Goal: Task Accomplishment & Management: Manage account settings

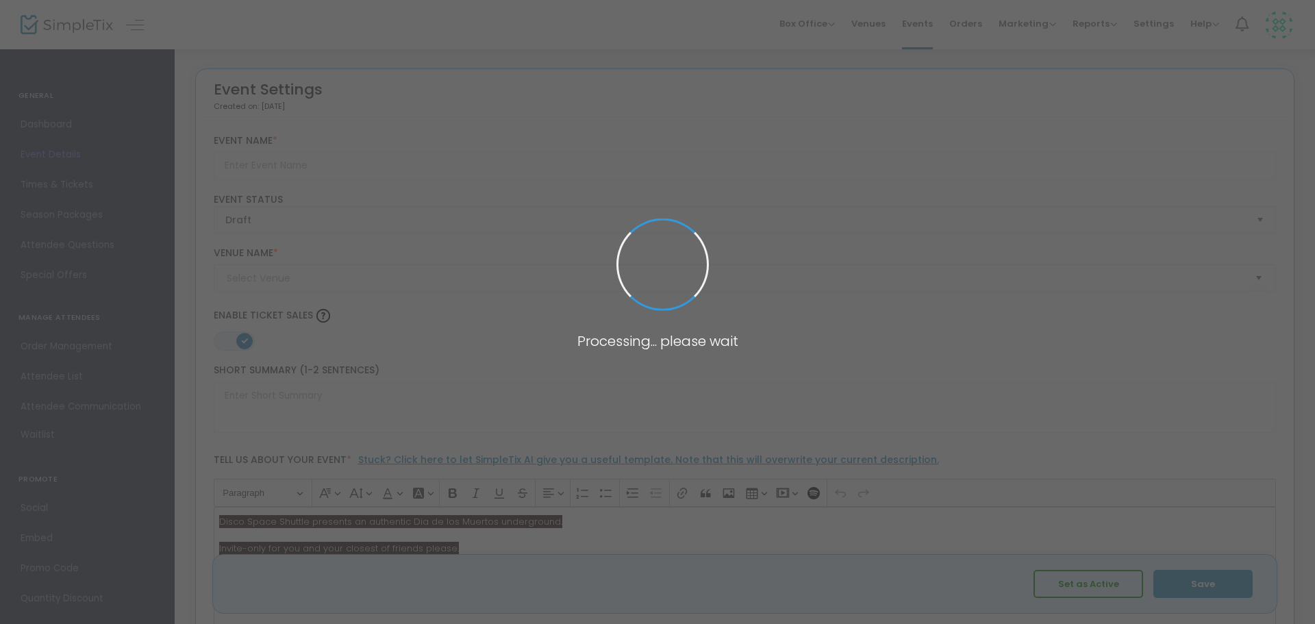
type input "Disco Space Shuttle Presents: Disco de los Muertos"
type textarea "Disco Space Shuttle presents an authentic Dia de los Muertos underground."
type input "Buy Tickets"
type input "Central SF SOMA Location"
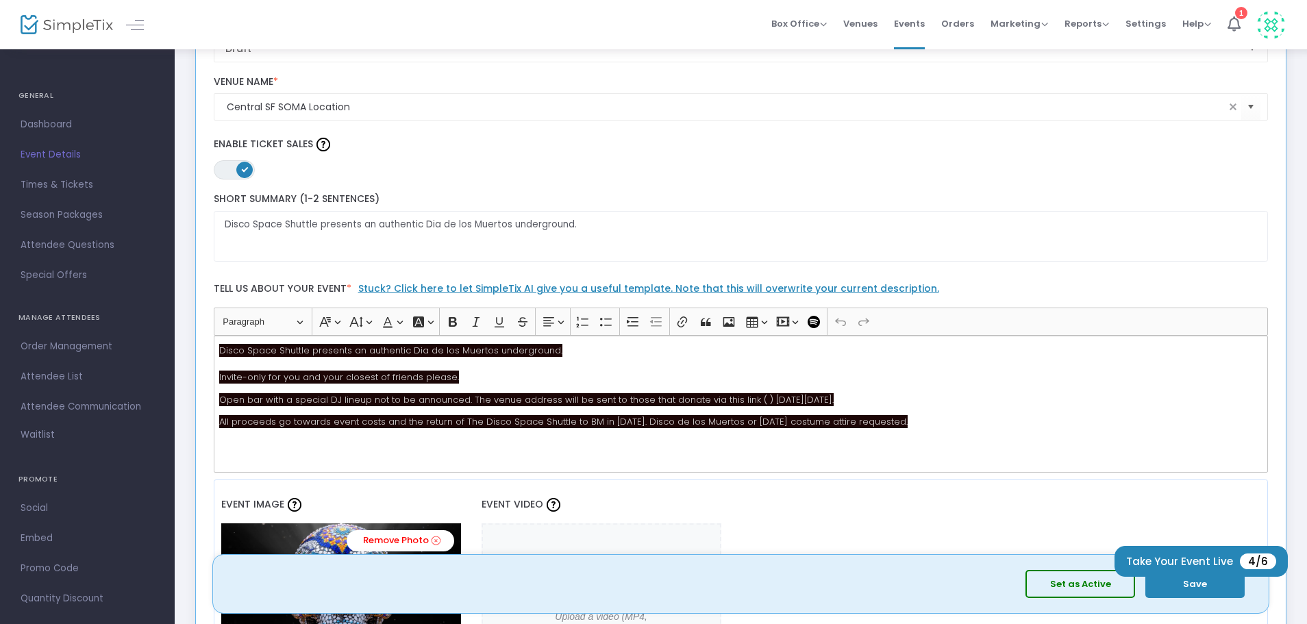
scroll to position [173, 0]
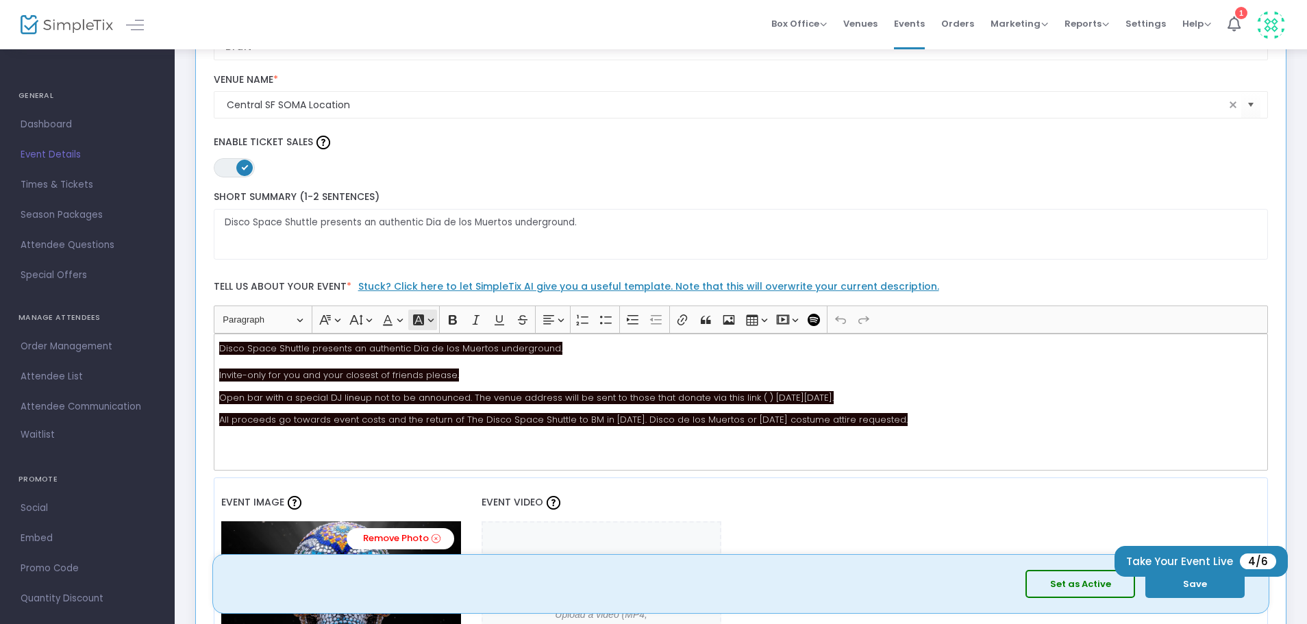
click at [418, 321] on icon "Editor toolbar" at bounding box center [419, 320] width 14 height 14
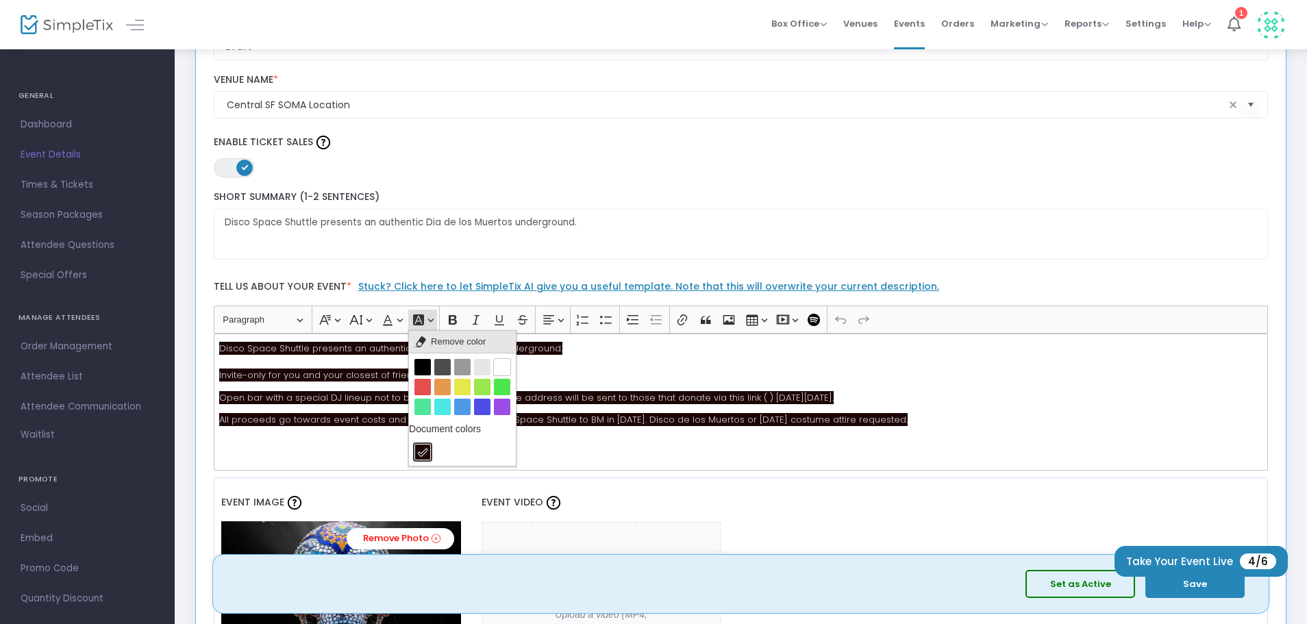
click at [431, 342] on span "Remove color" at bounding box center [458, 342] width 55 height 16
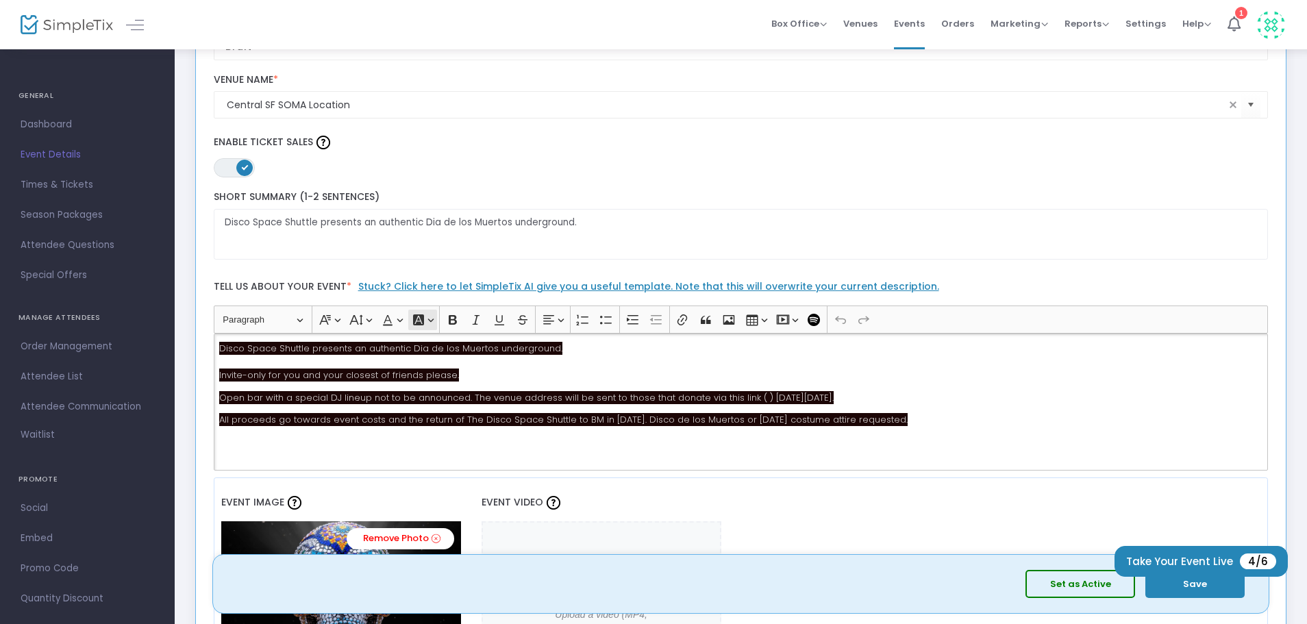
click at [430, 322] on button "Font Background Color Font Background Color" at bounding box center [422, 320] width 28 height 21
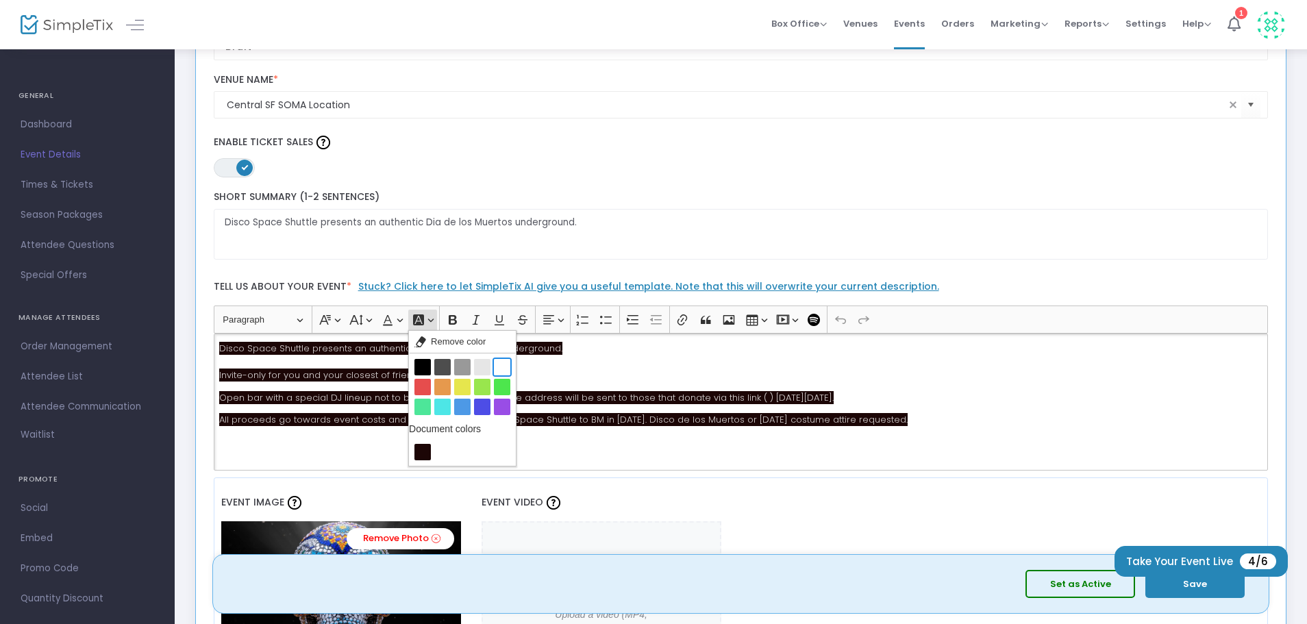
click at [504, 364] on button "White White" at bounding box center [502, 367] width 16 height 16
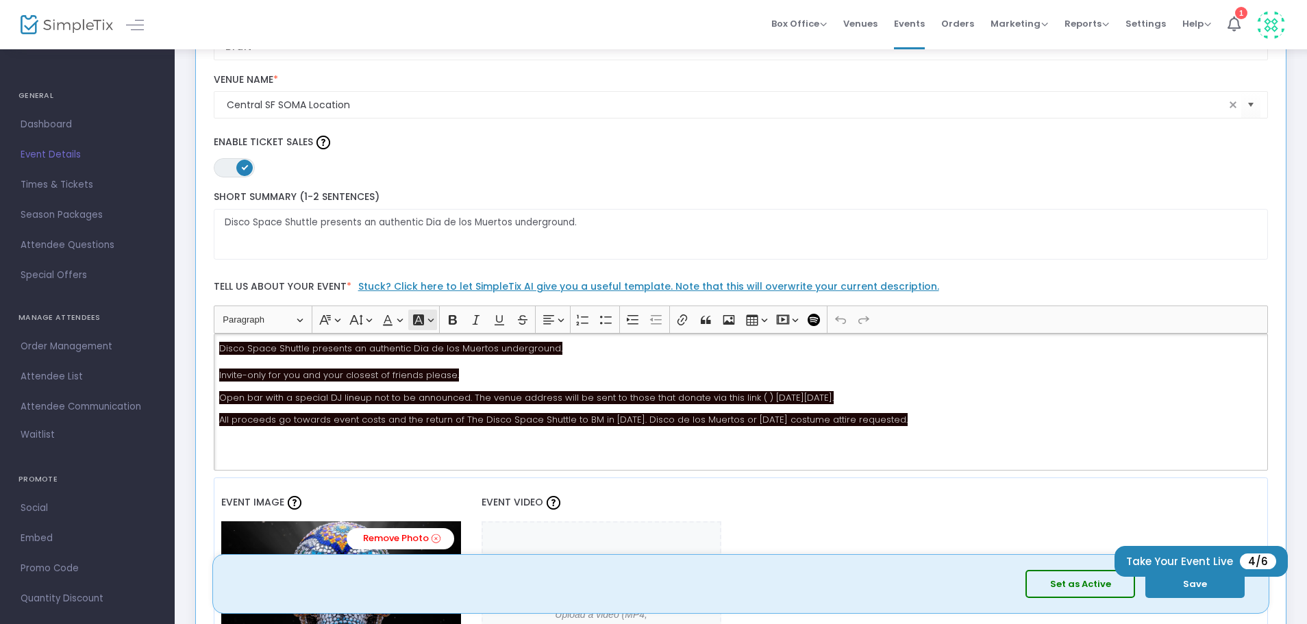
click at [432, 317] on button "Font Background Color Font Background Color" at bounding box center [422, 320] width 28 height 21
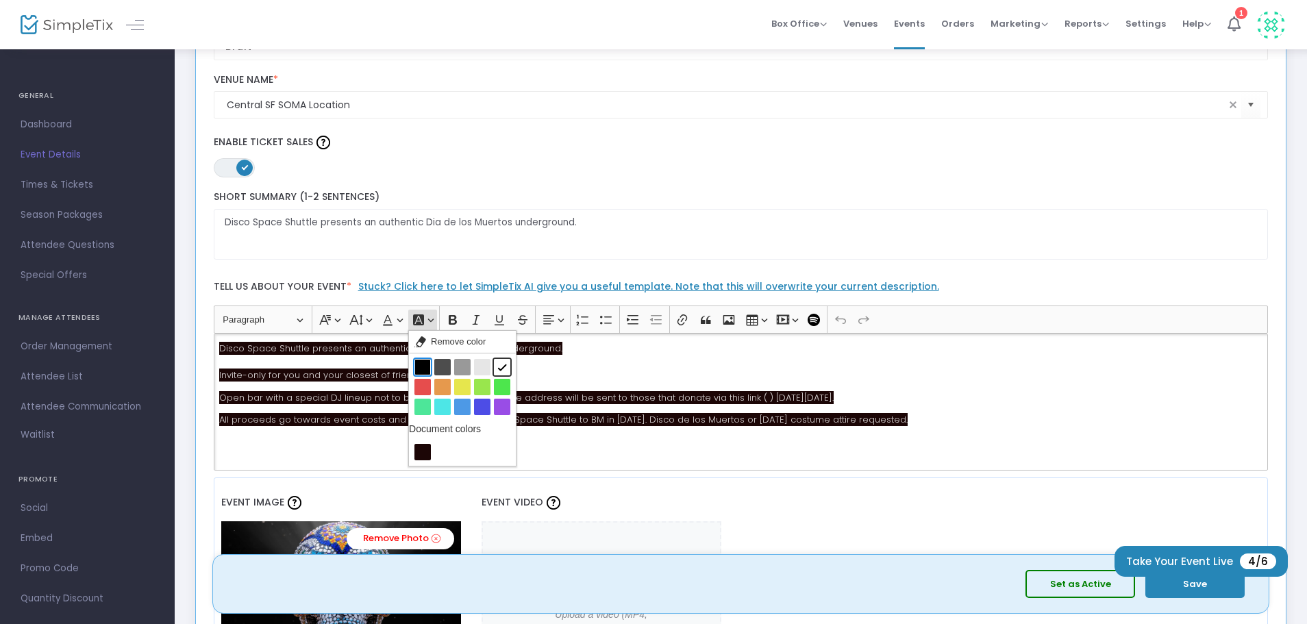
click at [423, 372] on button "Black Black" at bounding box center [423, 367] width 16 height 16
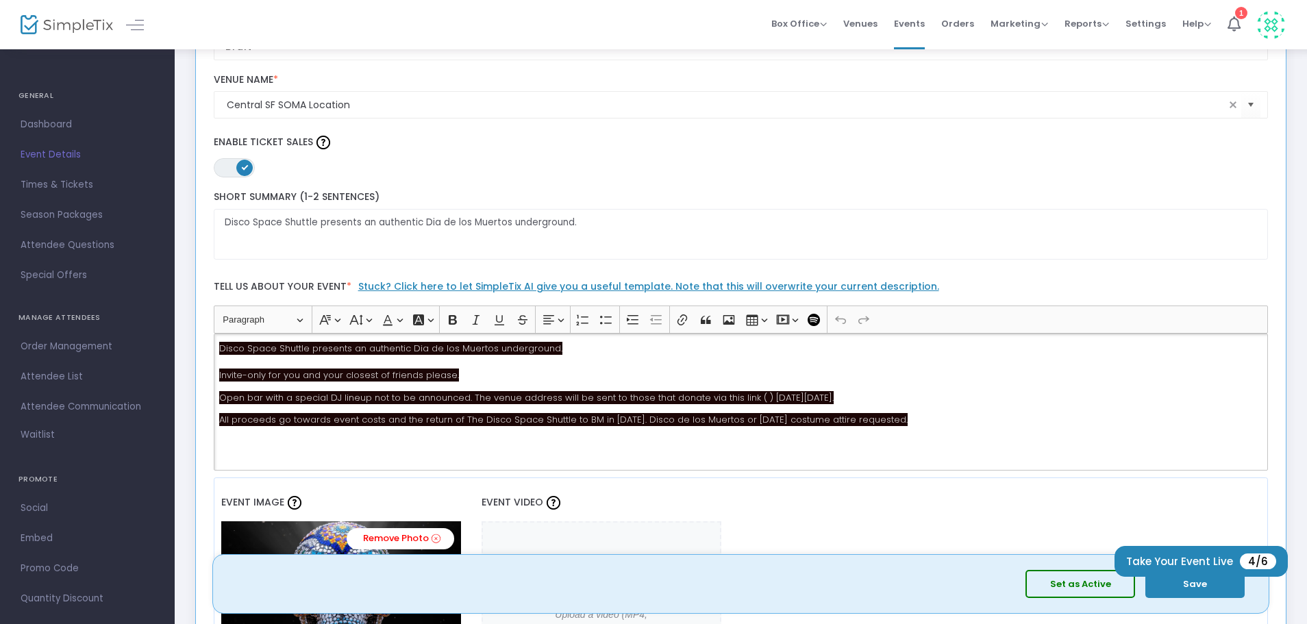
click at [574, 378] on p "Disco Space Shuttle presents an authentic Dia de los Muertos underground. Invit…" at bounding box center [740, 362] width 1043 height 40
click at [573, 378] on p "Disco Space Shuttle presents an authentic Dia de los Muertos underground. Invit…" at bounding box center [740, 362] width 1043 height 40
drag, startPoint x: 922, startPoint y: 428, endPoint x: 922, endPoint y: 418, distance: 10.3
click at [922, 428] on div "Disco Space Shuttle presents an authentic Dia de los Muertos underground. Invit…" at bounding box center [741, 402] width 1055 height 137
drag, startPoint x: 922, startPoint y: 417, endPoint x: 249, endPoint y: 325, distance: 678.4
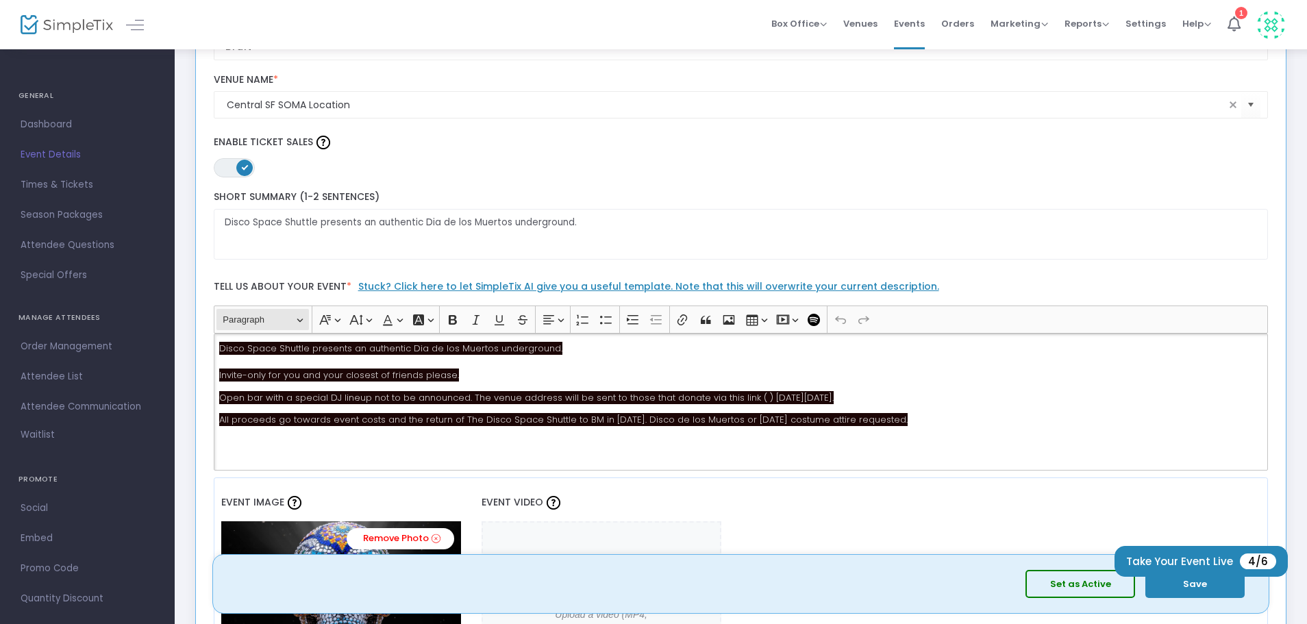
click at [230, 325] on ckeditor "Heading Paragraph Paragraph Heading 1 Heading 2 Heading 3 Font Family Font Fami…" at bounding box center [741, 388] width 1055 height 164
click at [421, 317] on icon "Editor toolbar" at bounding box center [418, 319] width 11 height 11
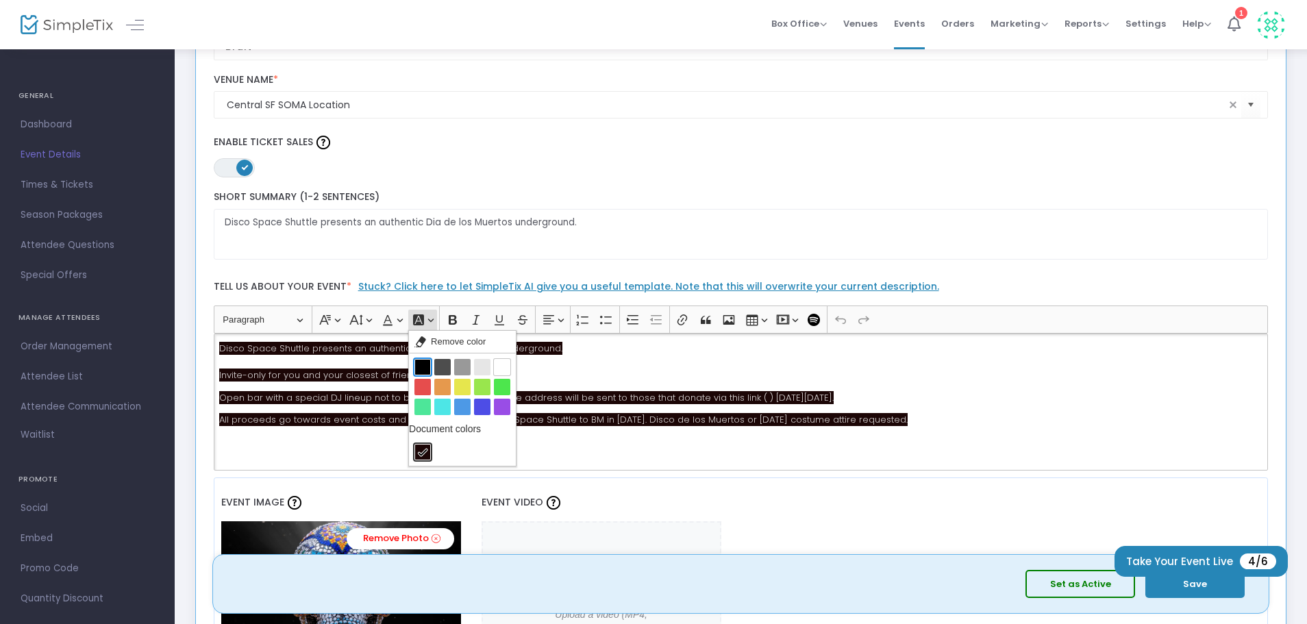
click at [420, 363] on button "Black Black" at bounding box center [423, 367] width 16 height 16
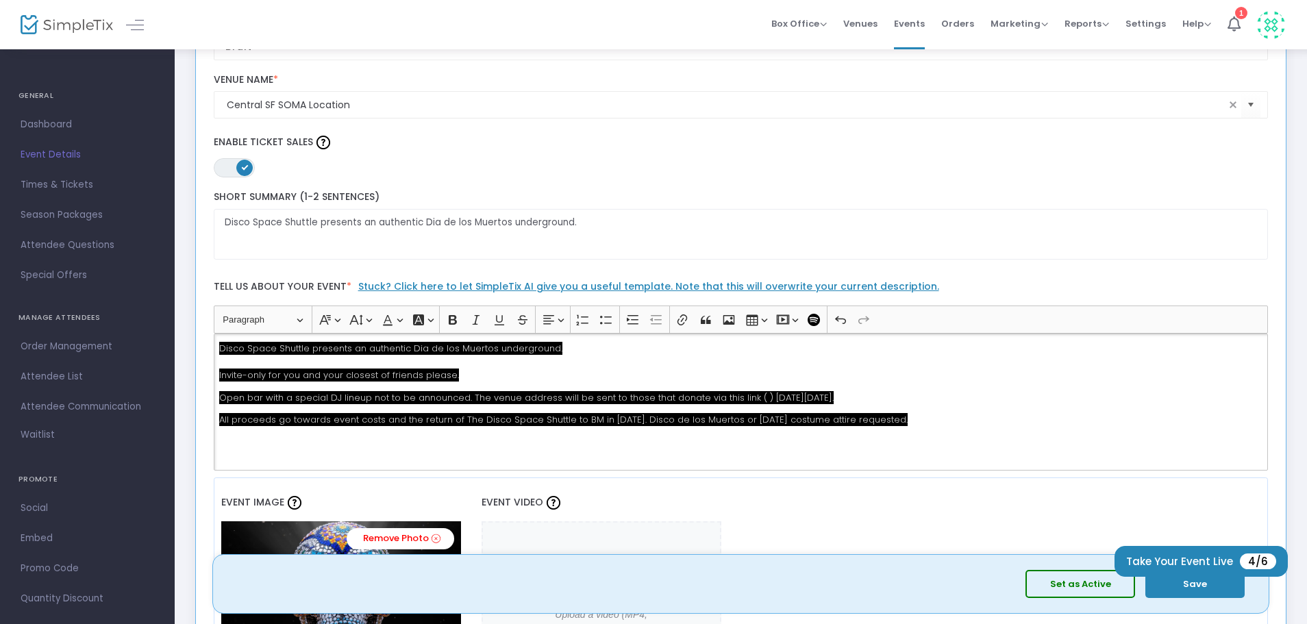
click at [609, 377] on p "Disco Space Shuttle presents an authentic Dia de los Muertos underground. Invit…" at bounding box center [740, 362] width 1043 height 40
click at [606, 359] on p "Disco Space Shuttle presents an authentic Dia de los Muertos underground. ​​​​​…" at bounding box center [740, 362] width 1043 height 40
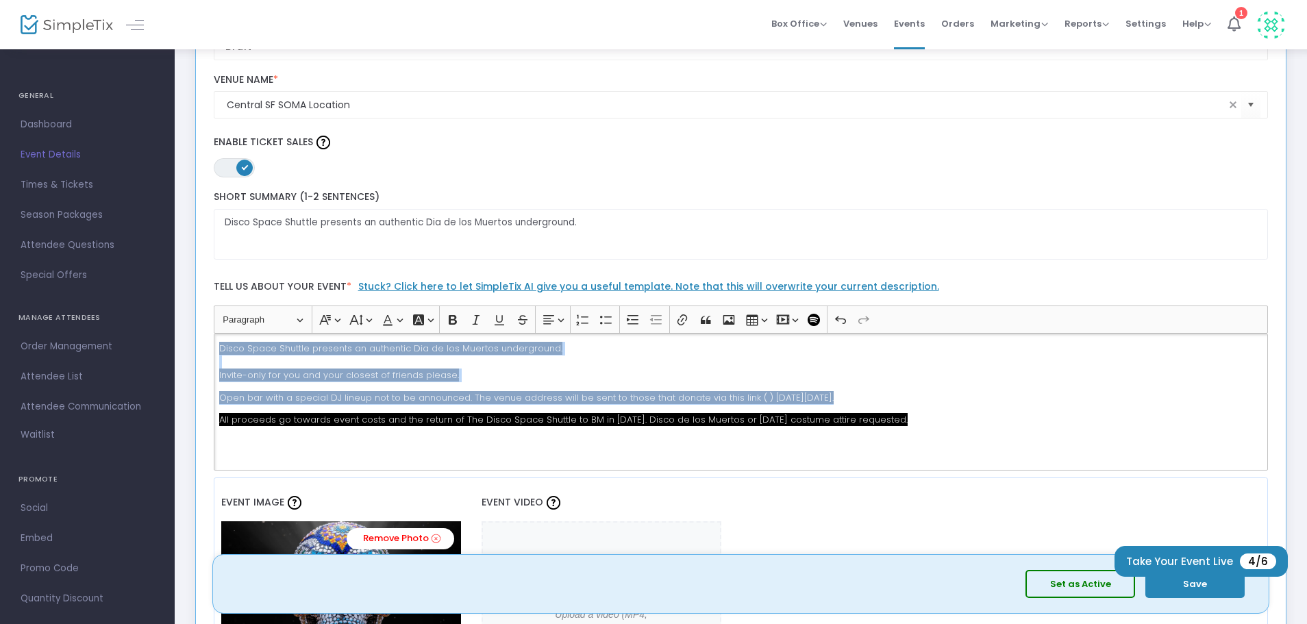
drag, startPoint x: 912, startPoint y: 413, endPoint x: 188, endPoint y: 325, distance: 729.5
click at [188, 325] on div "Event Settings Created on: 9/23/2025 Disco Space Shuttle Presents: Disco de los…" at bounding box center [740, 405] width 1105 height 1020
click at [297, 317] on button "Heading Paragraph" at bounding box center [263, 319] width 92 height 21
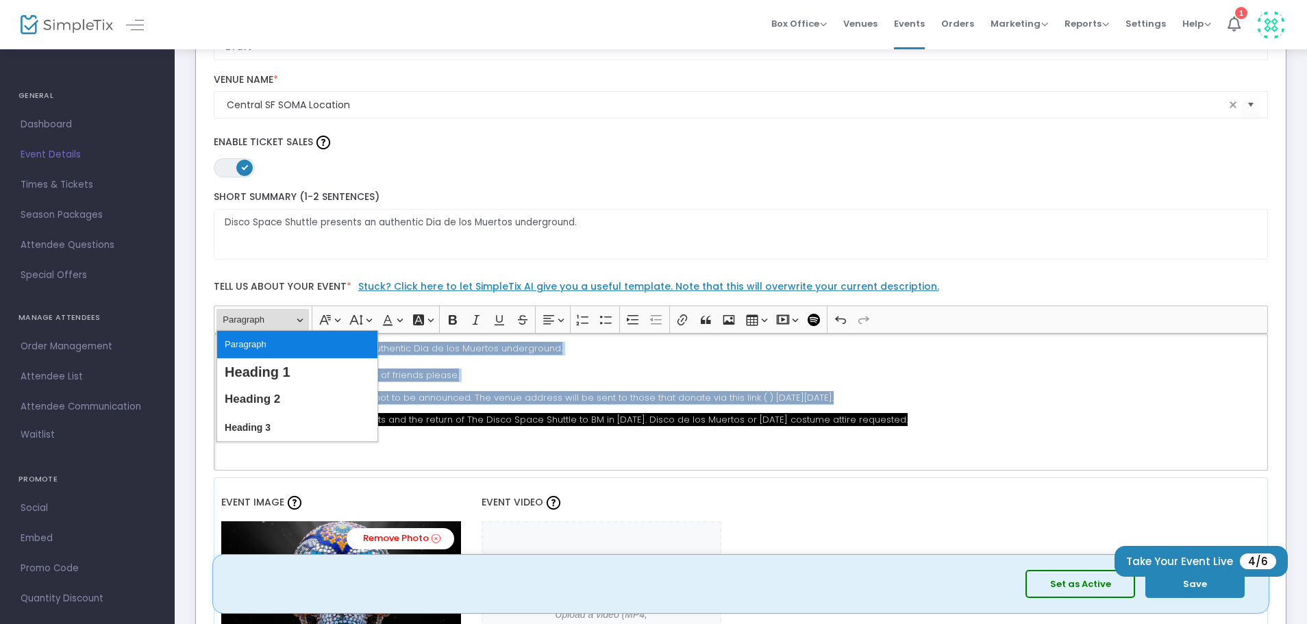
click at [304, 345] on button "Paragraph" at bounding box center [297, 344] width 160 height 27
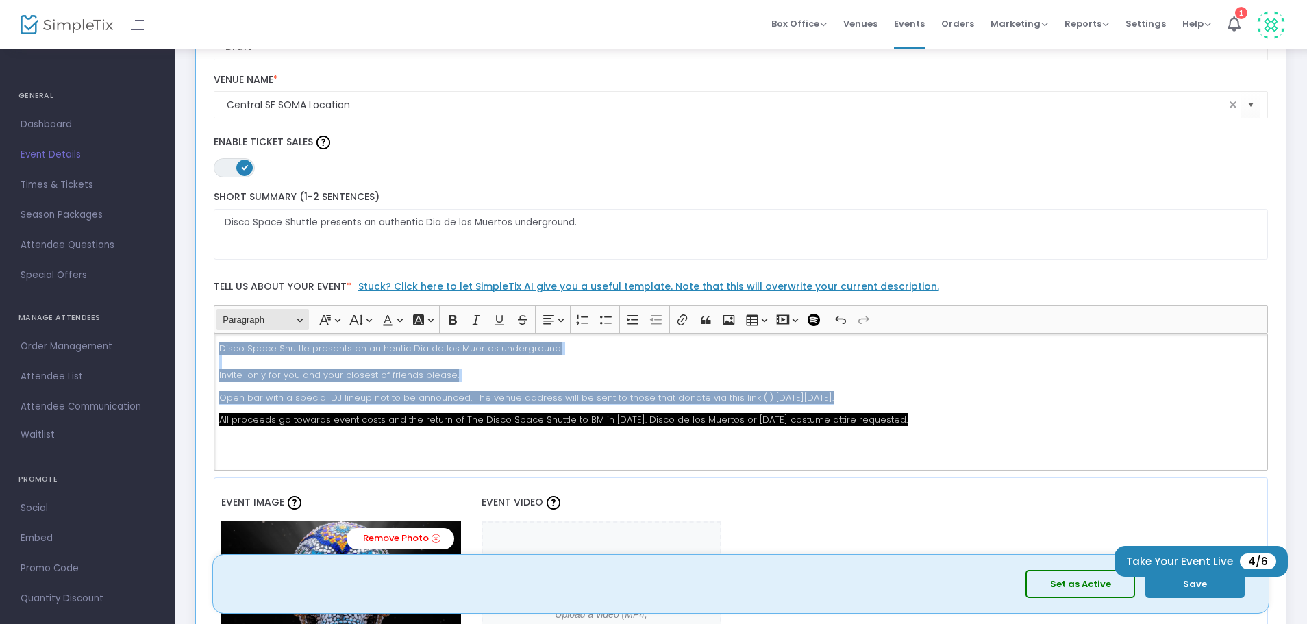
click at [295, 320] on button "Heading Paragraph" at bounding box center [263, 319] width 92 height 21
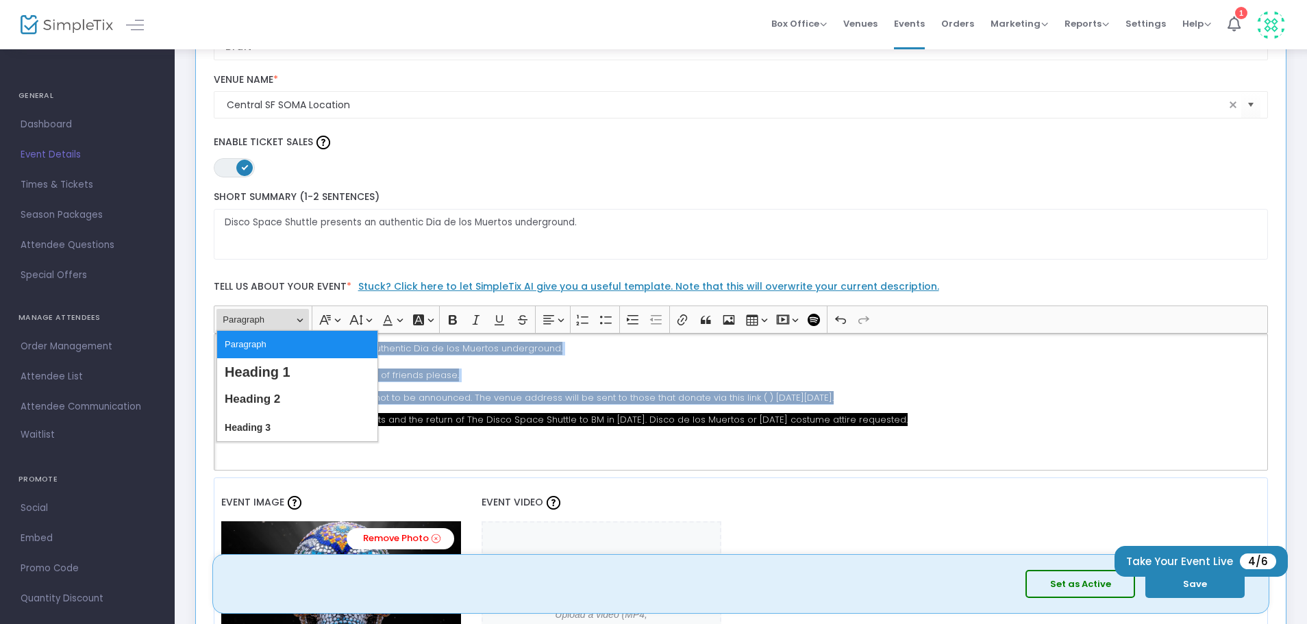
drag, startPoint x: 293, startPoint y: 352, endPoint x: 299, endPoint y: 353, distance: 6.9
click at [293, 352] on button "Paragraph" at bounding box center [297, 344] width 160 height 27
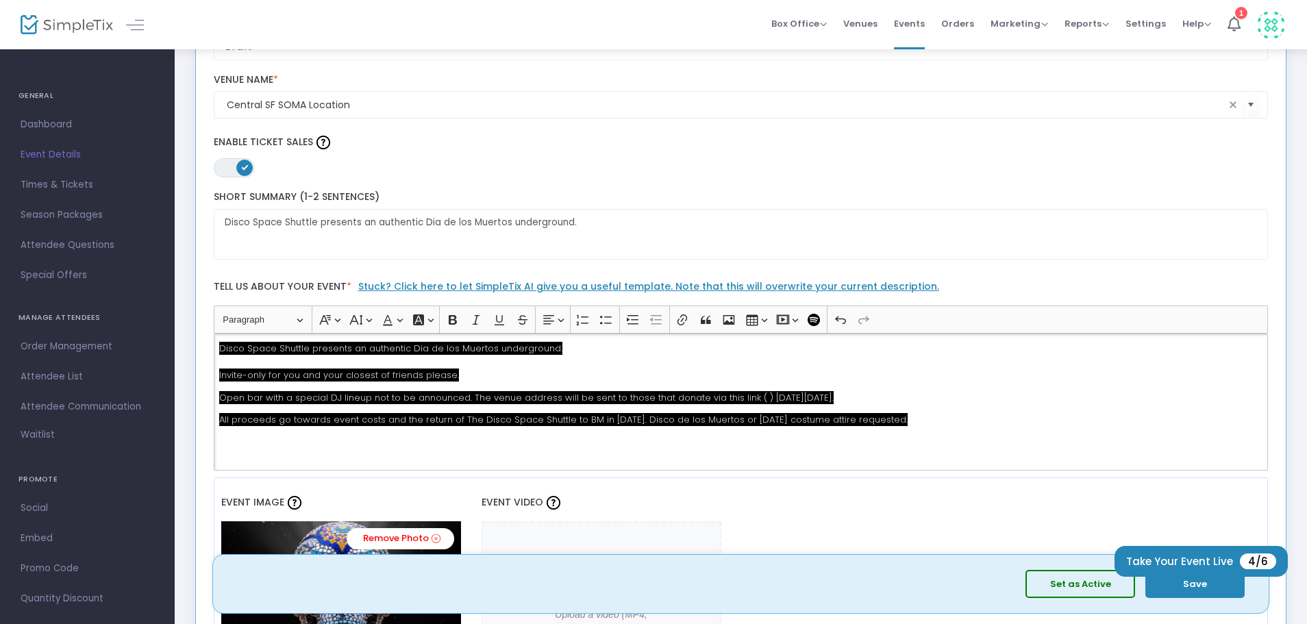
click at [549, 382] on div "Disco Space Shuttle presents an authentic Dia de los Muertos underground. Invit…" at bounding box center [741, 402] width 1055 height 137
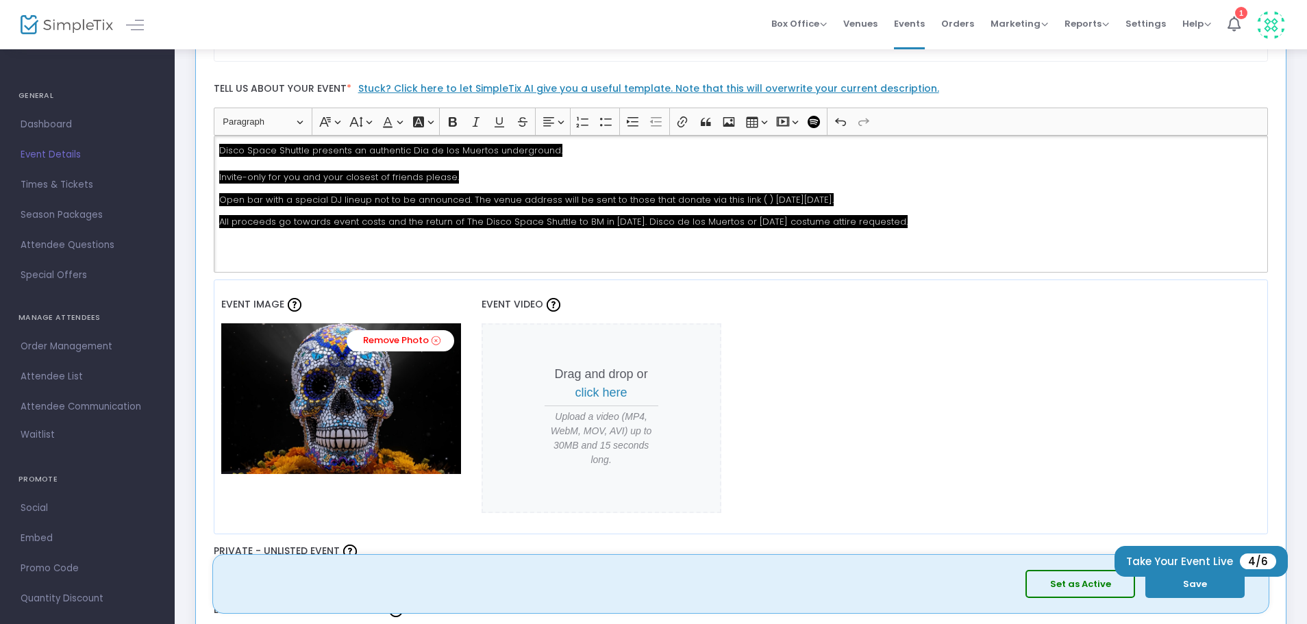
scroll to position [560, 0]
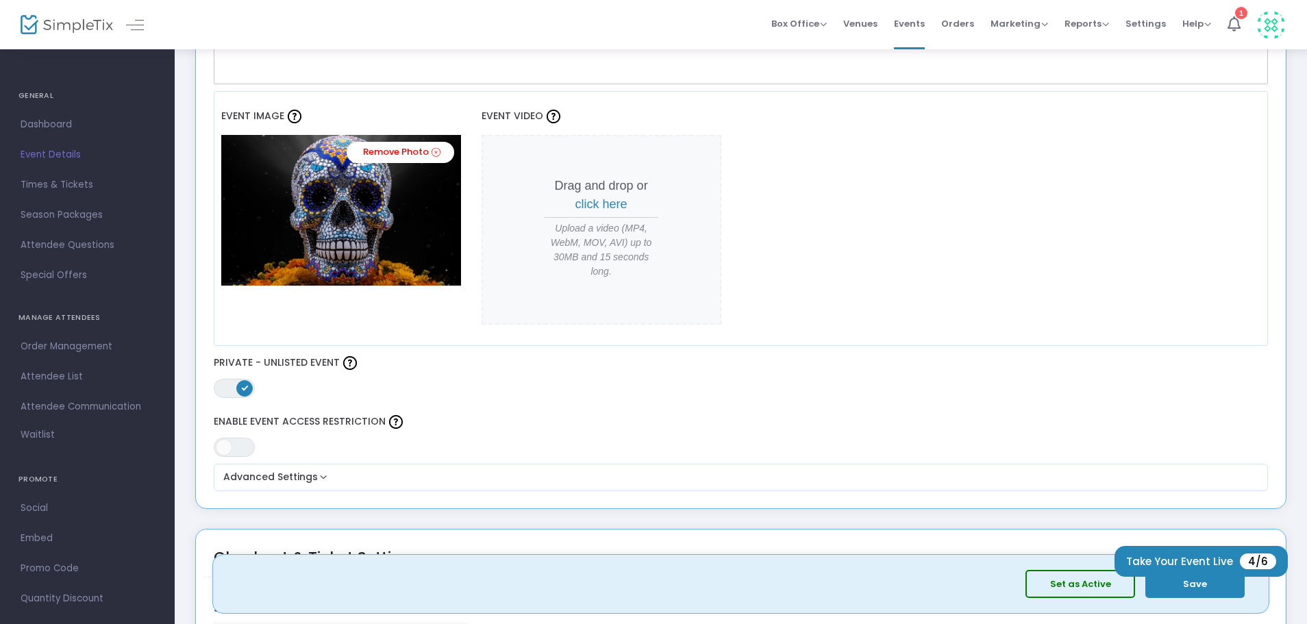
click at [1205, 592] on button "Save" at bounding box center [1195, 584] width 99 height 28
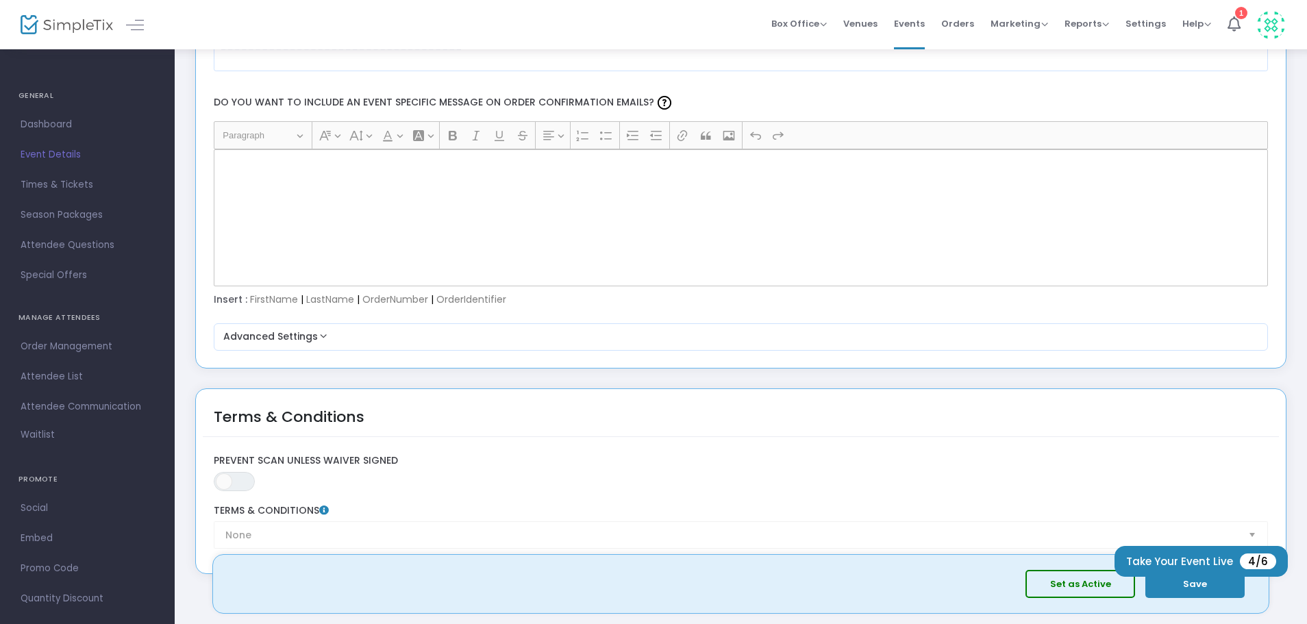
scroll to position [1810, 0]
click at [1124, 584] on button "Set as Active" at bounding box center [1081, 584] width 110 height 28
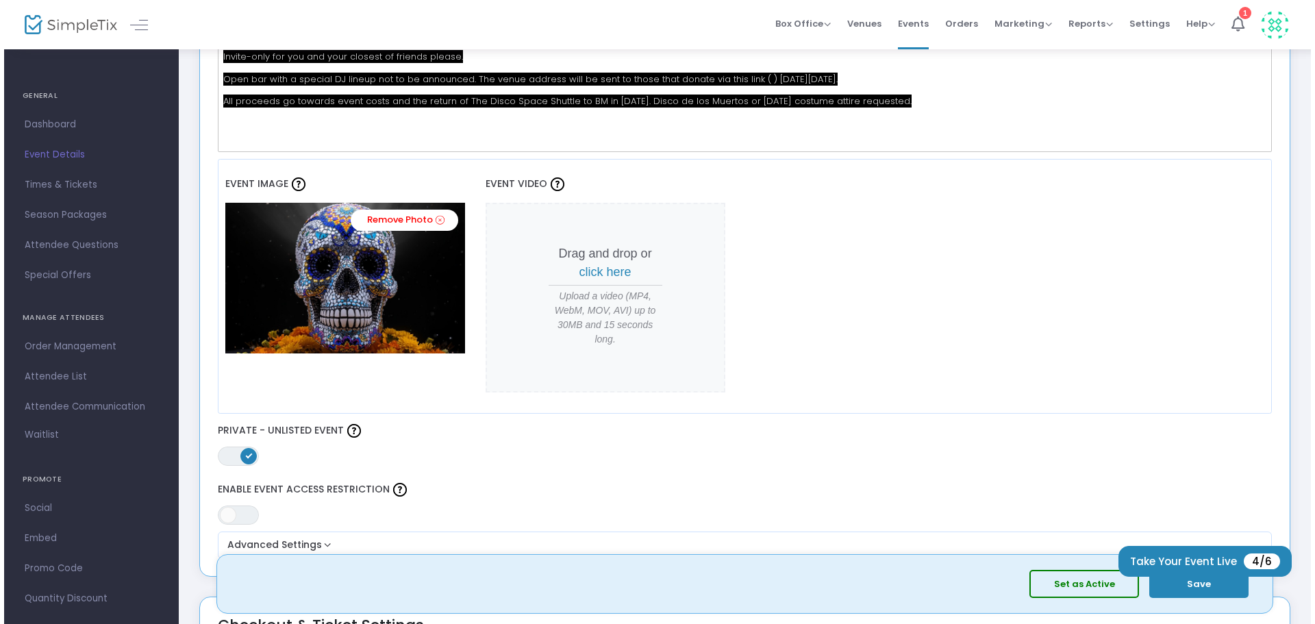
scroll to position [0, 0]
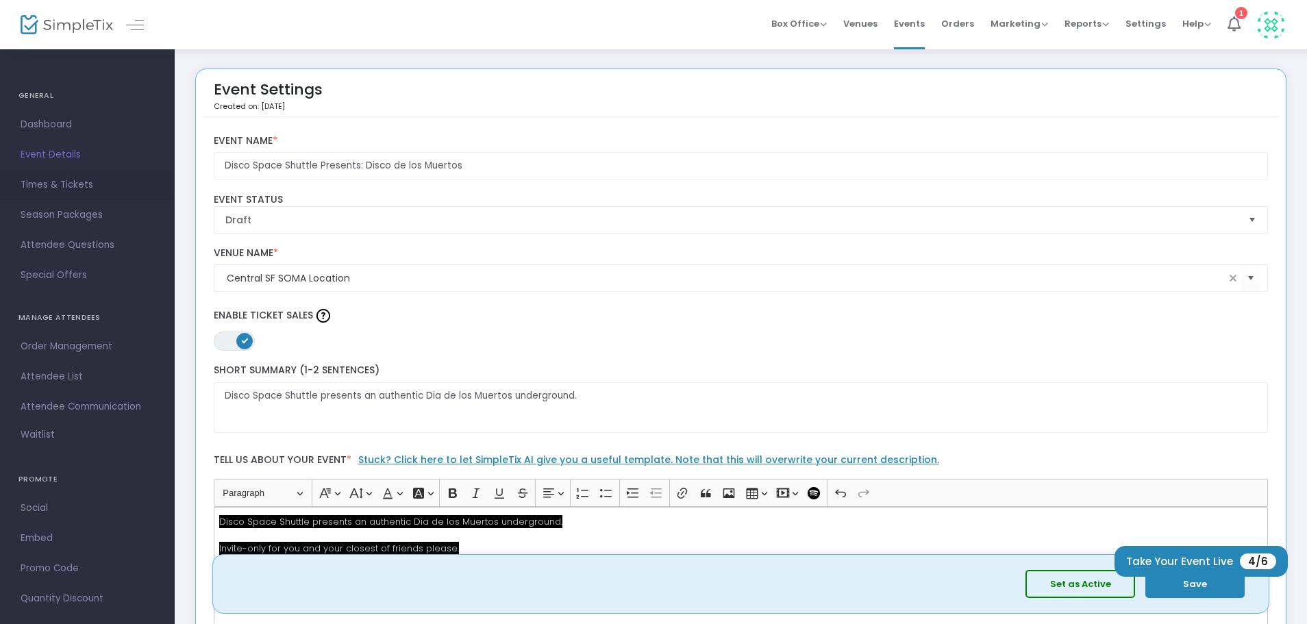
click at [89, 181] on span "Times & Tickets" at bounding box center [88, 185] width 134 height 18
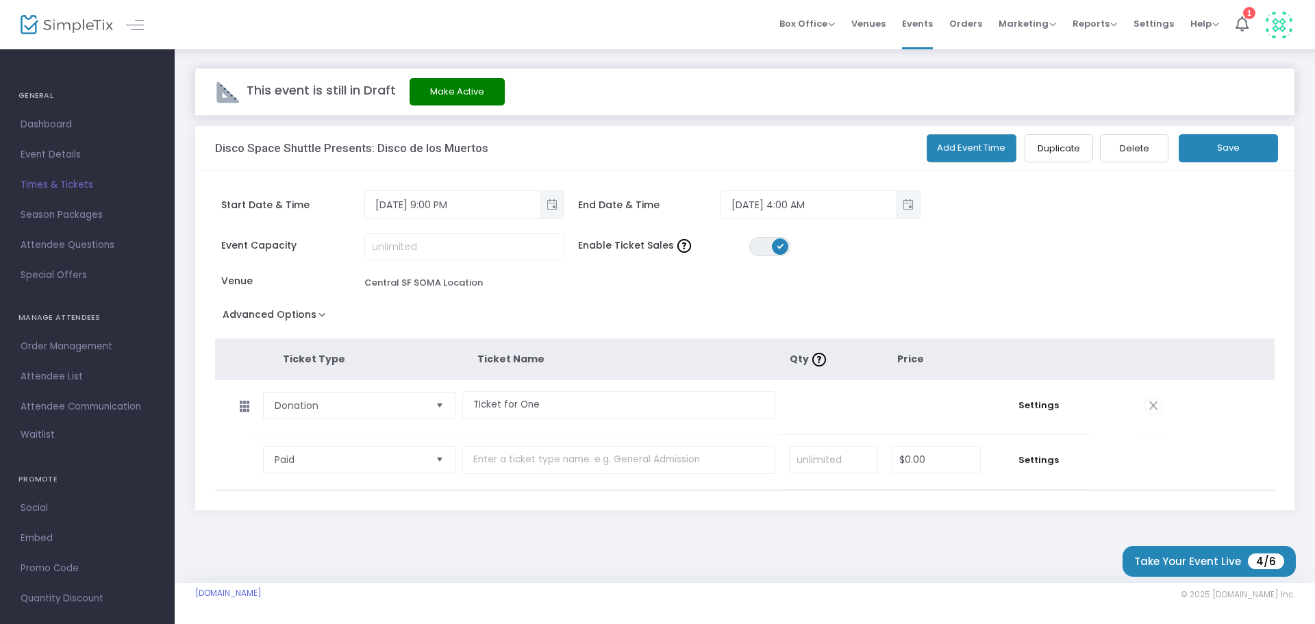
click at [450, 96] on button "Make Active" at bounding box center [457, 91] width 95 height 27
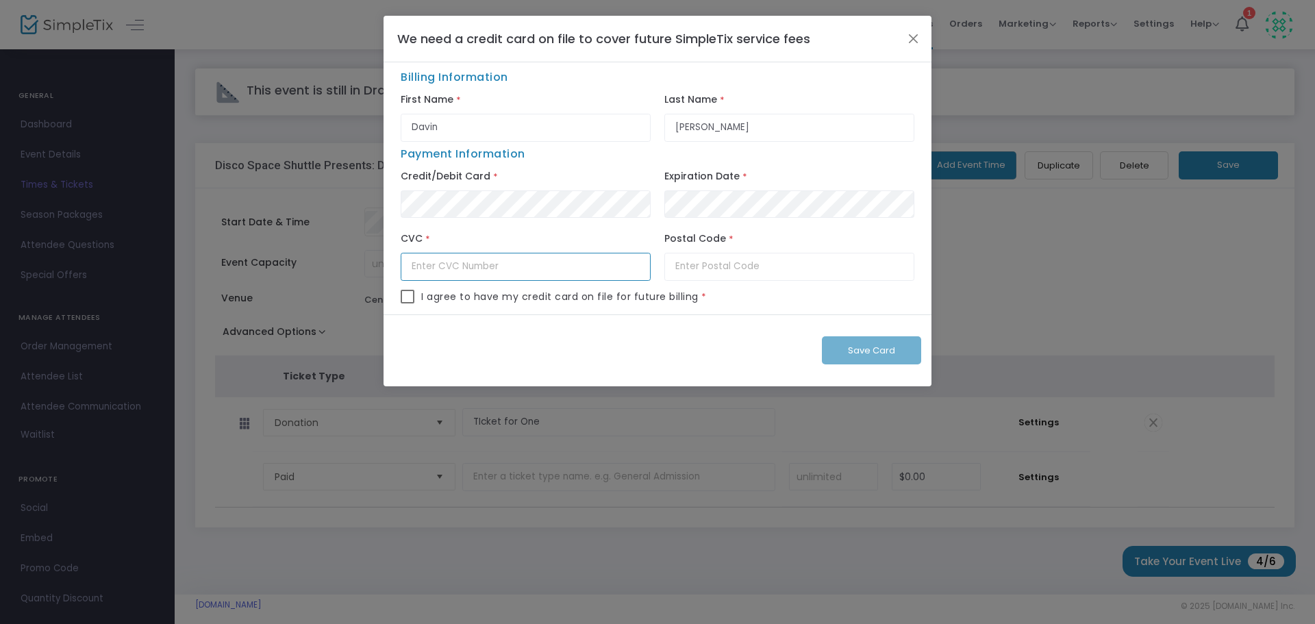
click at [544, 262] on input "text" at bounding box center [526, 267] width 250 height 28
type input "640"
click at [714, 262] on input "text" at bounding box center [790, 267] width 250 height 28
type input "94110"
drag, startPoint x: 402, startPoint y: 298, endPoint x: 416, endPoint y: 302, distance: 14.3
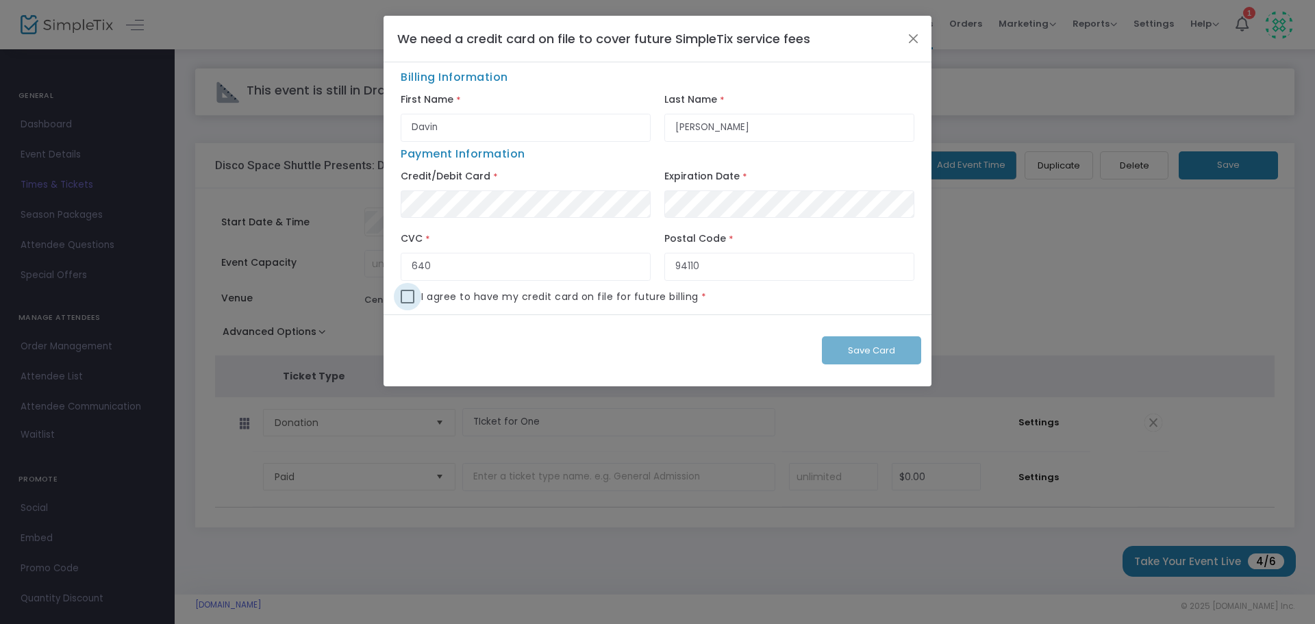
click at [402, 298] on span at bounding box center [408, 297] width 14 height 14
click at [407, 304] on input "checkbox" at bounding box center [407, 304] width 1 height 1
checkbox input "true"
click at [852, 353] on span "Save Card" at bounding box center [871, 350] width 47 height 13
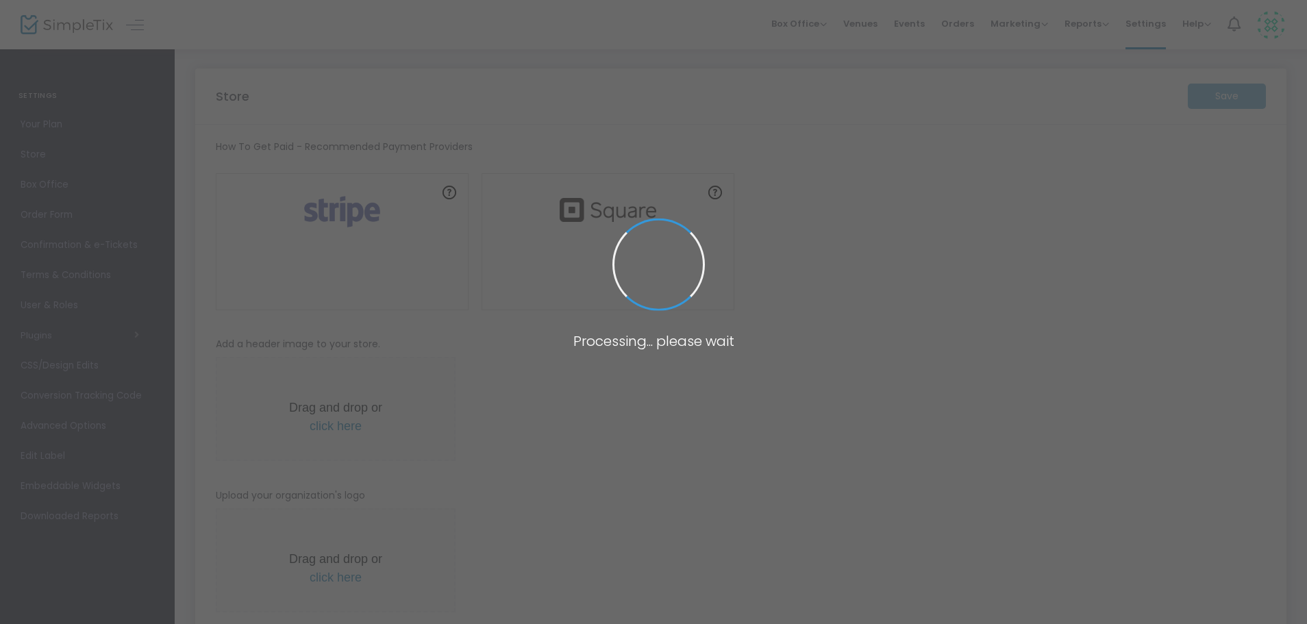
type input "[URL]"
radio input "true"
radio input "false"
radio input "true"
type input "Disco Space Shuttle"
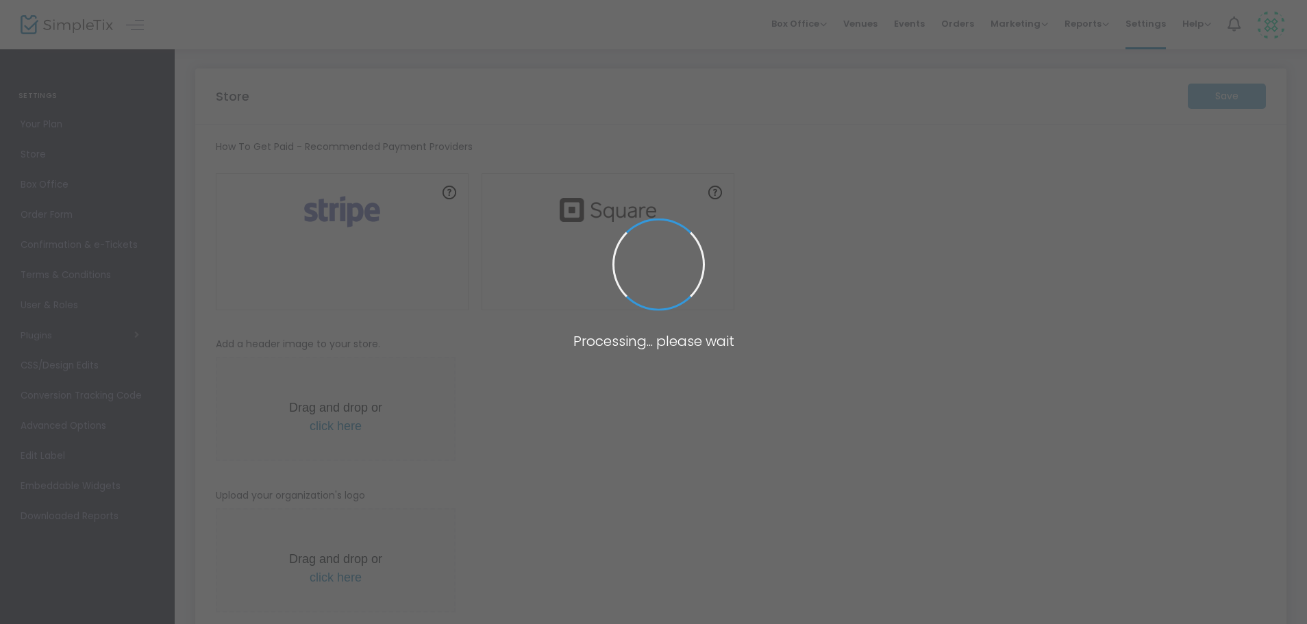
type input "4153853562"
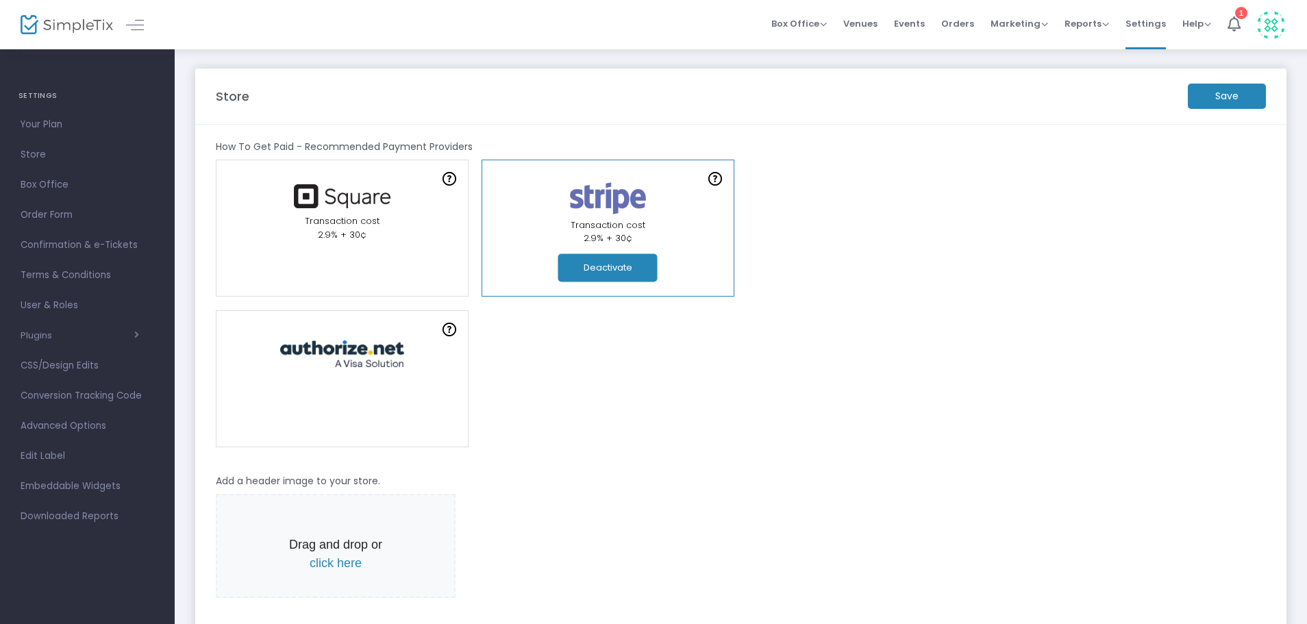
click at [1222, 103] on m-button "Save" at bounding box center [1227, 96] width 78 height 25
click at [59, 121] on span "Your Plan" at bounding box center [88, 125] width 134 height 18
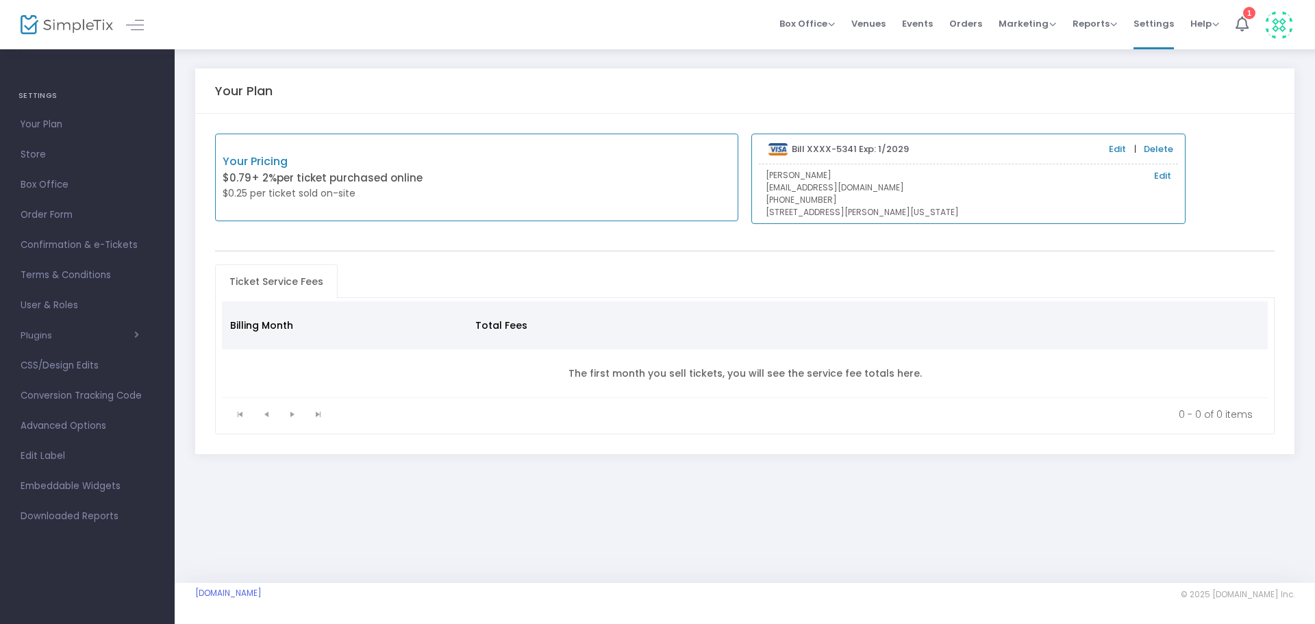
click at [1115, 150] on link "Edit" at bounding box center [1117, 150] width 17 height 14
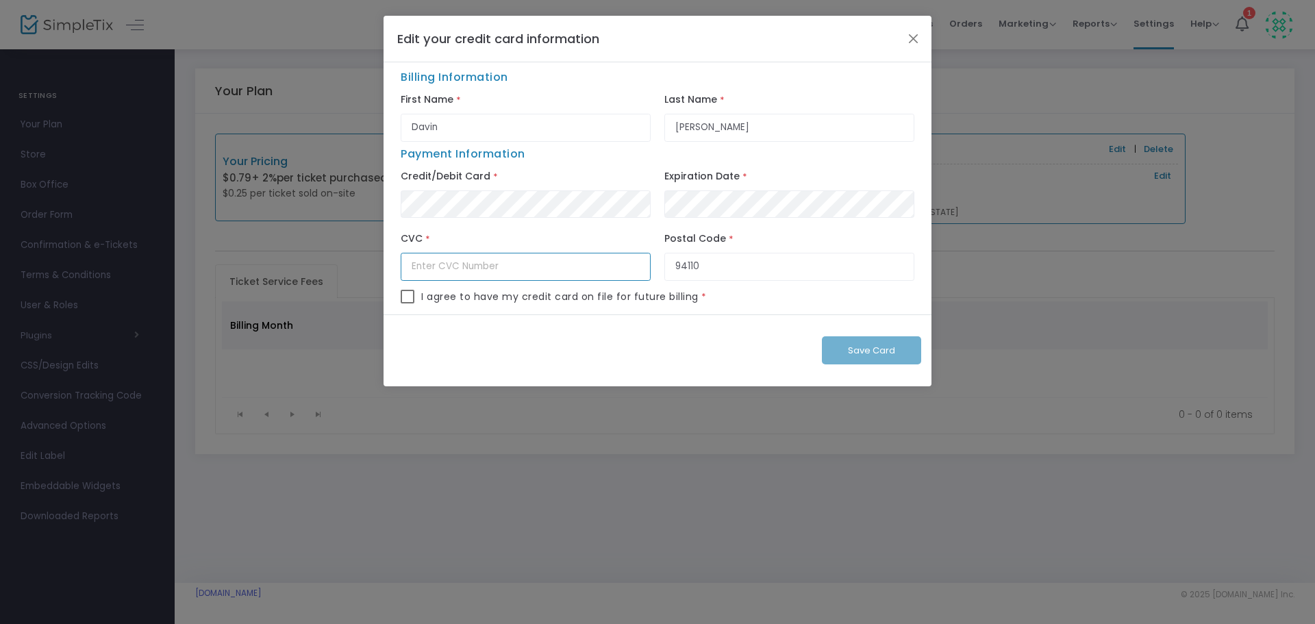
click at [554, 265] on input "text" at bounding box center [526, 267] width 250 height 28
type input "640"
click at [400, 287] on div "CVC * 640" at bounding box center [526, 258] width 264 height 62
click at [405, 293] on span at bounding box center [408, 297] width 14 height 14
click at [407, 304] on input "checkbox" at bounding box center [407, 304] width 1 height 1
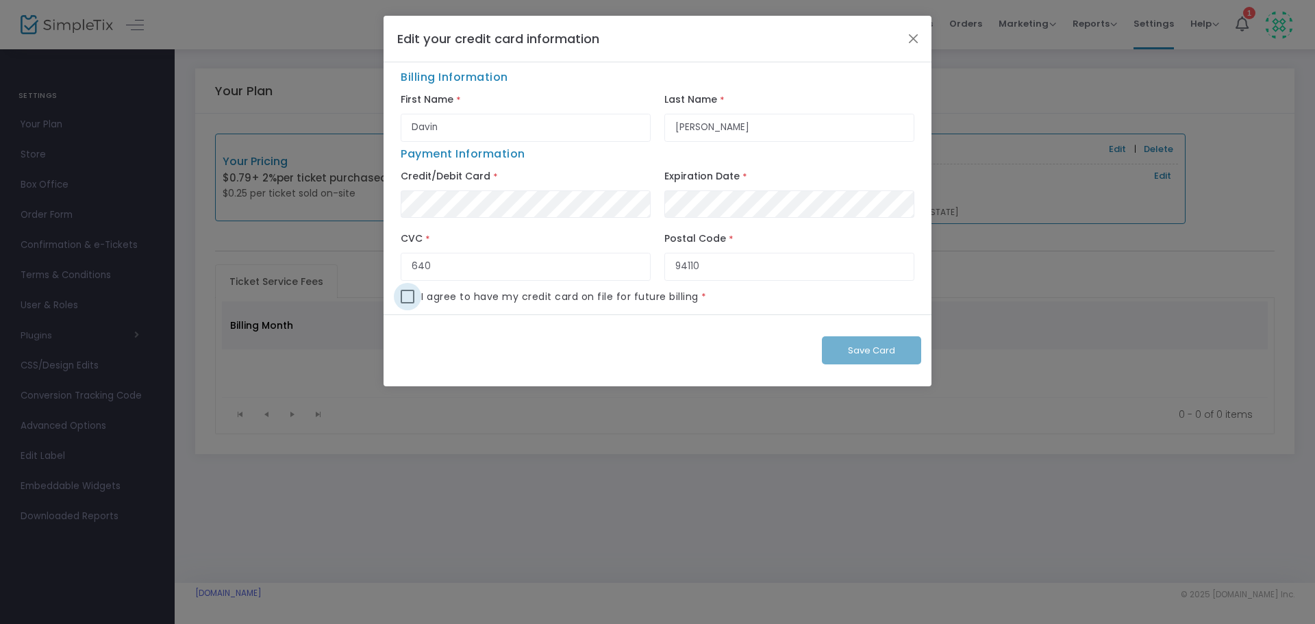
checkbox input "true"
click at [904, 347] on button "Save Card" at bounding box center [871, 350] width 99 height 28
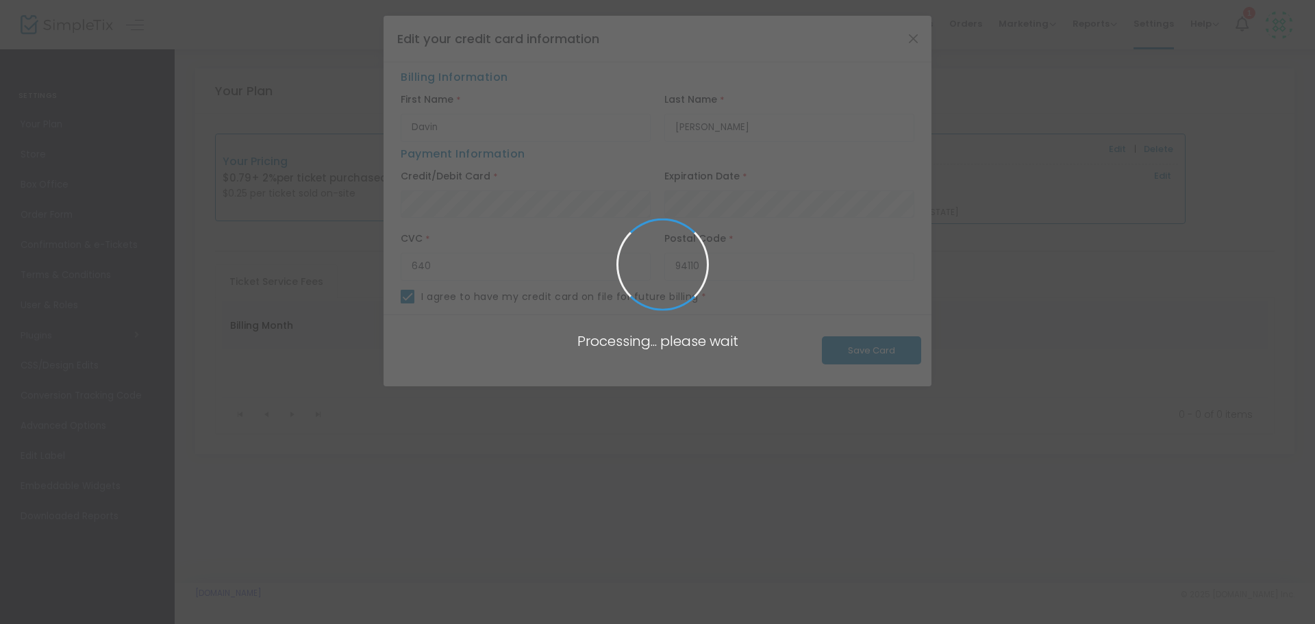
checkbox input "false"
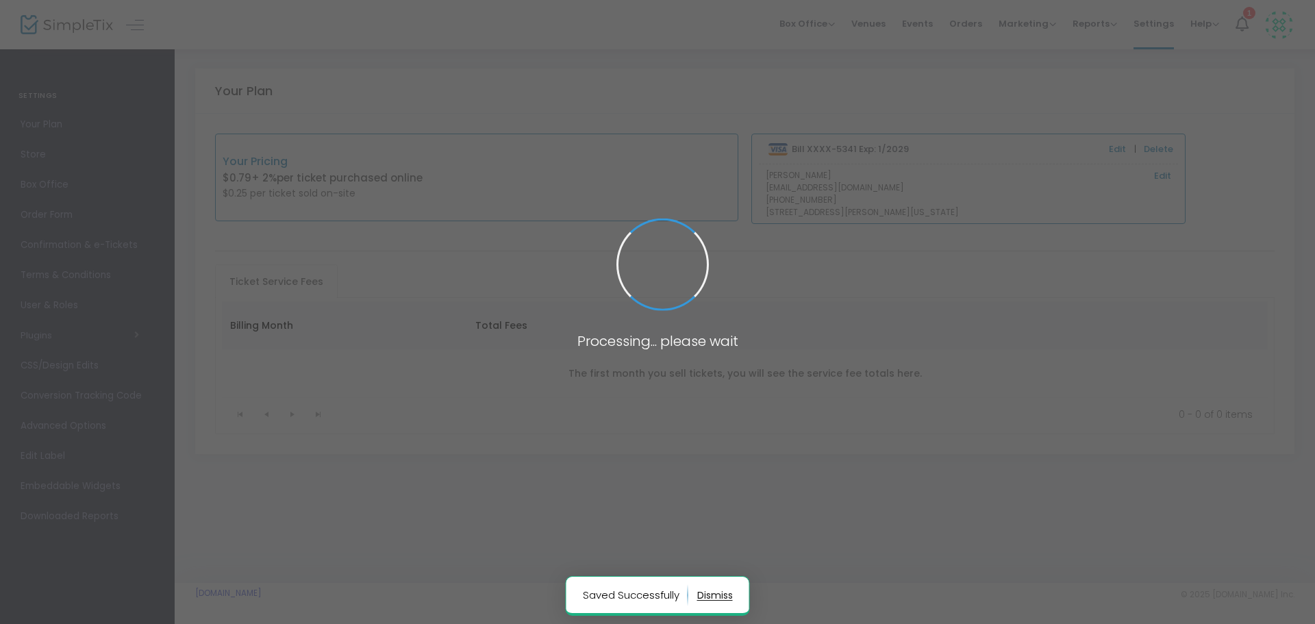
type input "Davin"
type input "[PERSON_NAME]"
type input "94110"
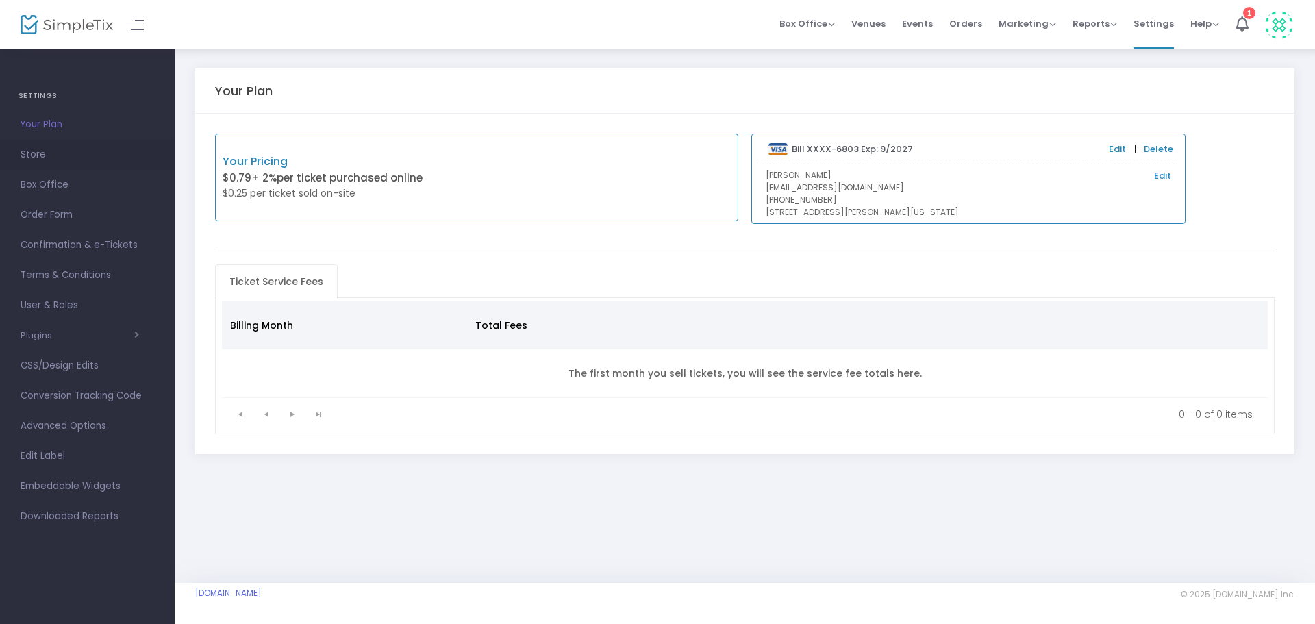
click at [47, 158] on span "Store" at bounding box center [88, 155] width 134 height 18
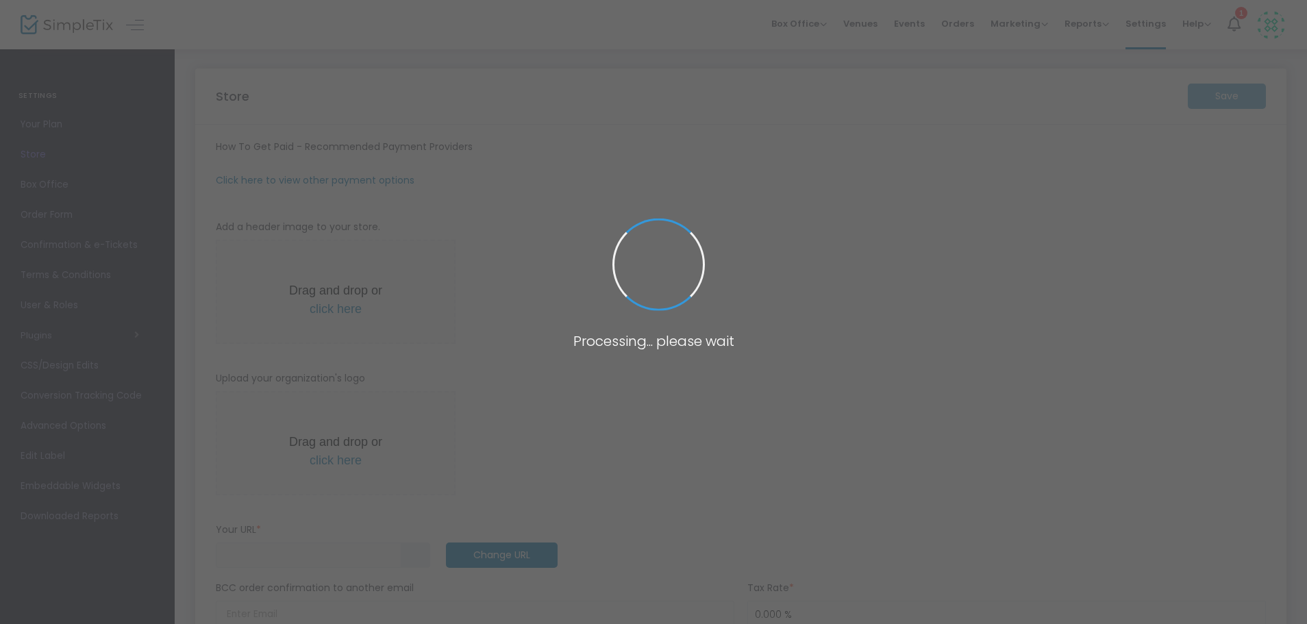
type input "[URL]"
radio input "true"
radio input "false"
radio input "true"
type input "Disco Space Shuttle"
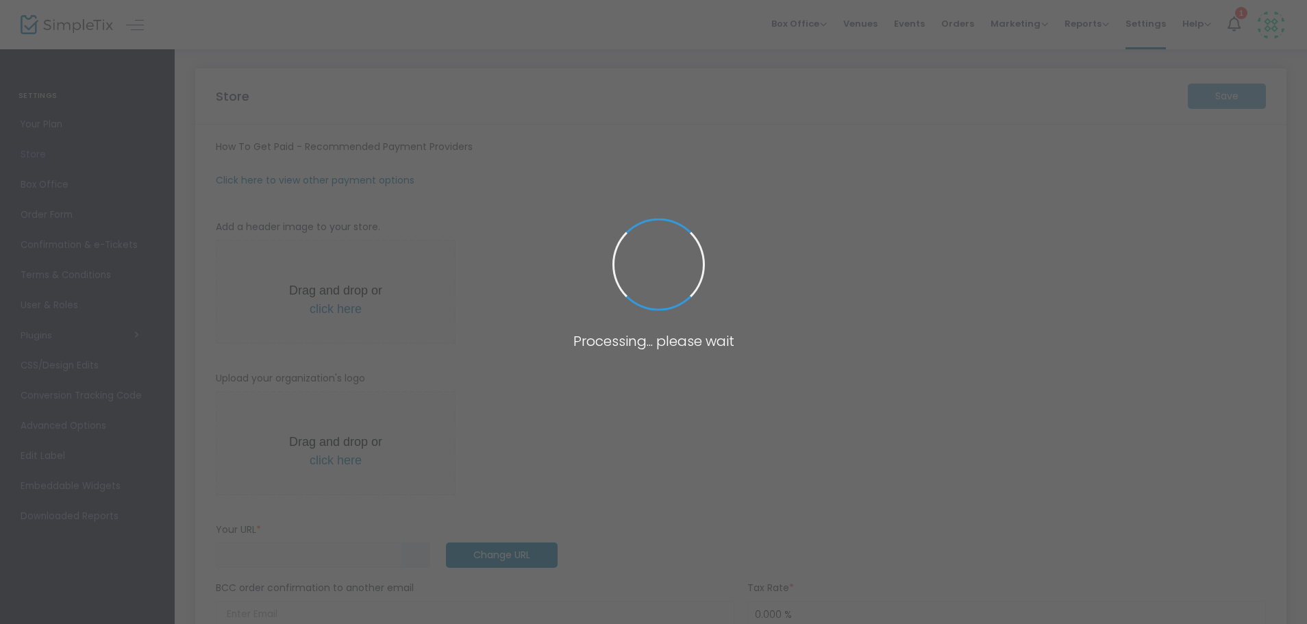
type input "4153853562"
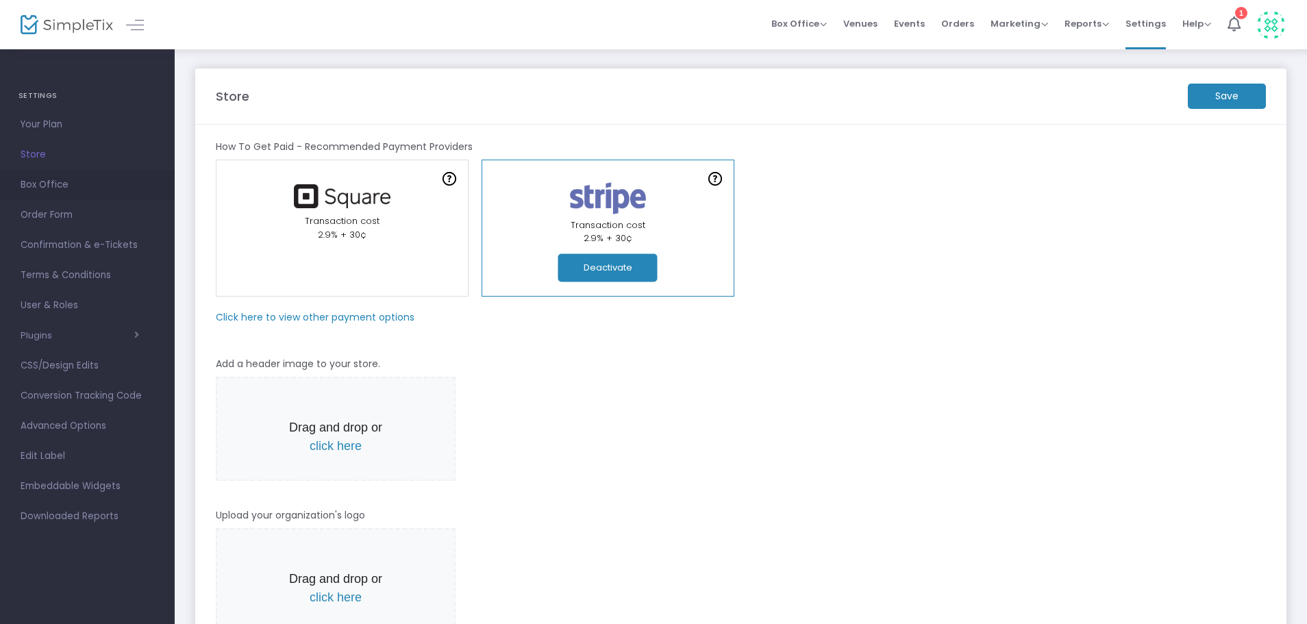
click at [56, 189] on span "Box Office" at bounding box center [88, 185] width 134 height 18
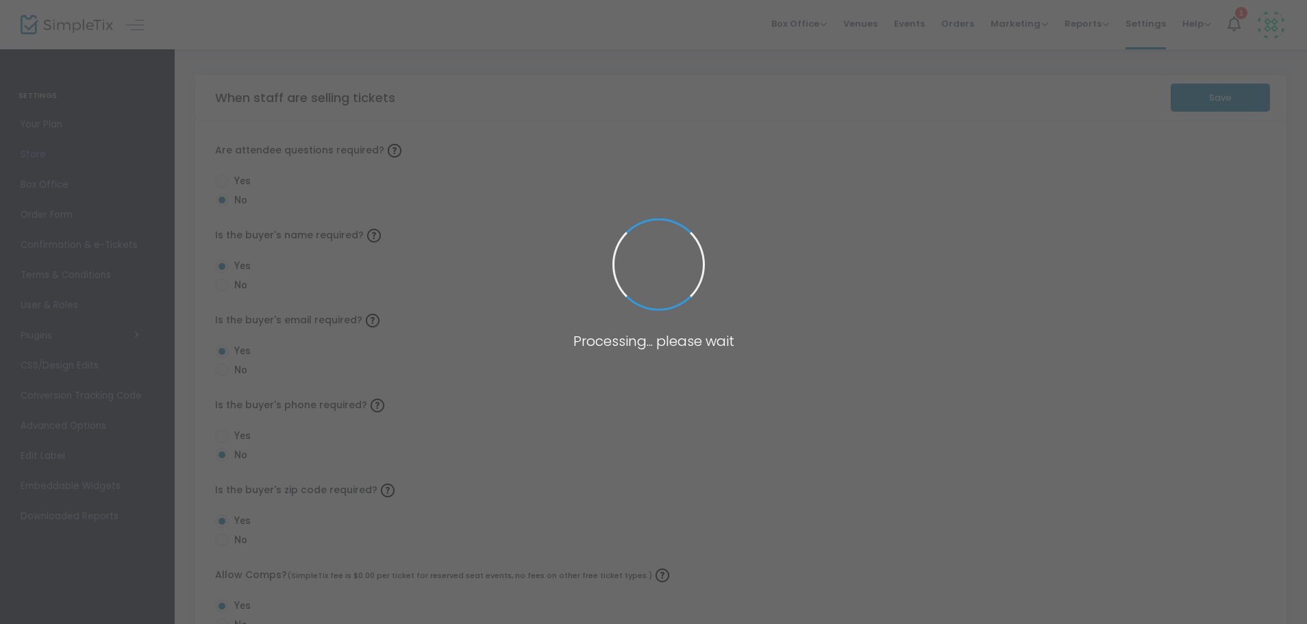
radio input "false"
radio input "true"
radio input "false"
radio input "true"
radio input "false"
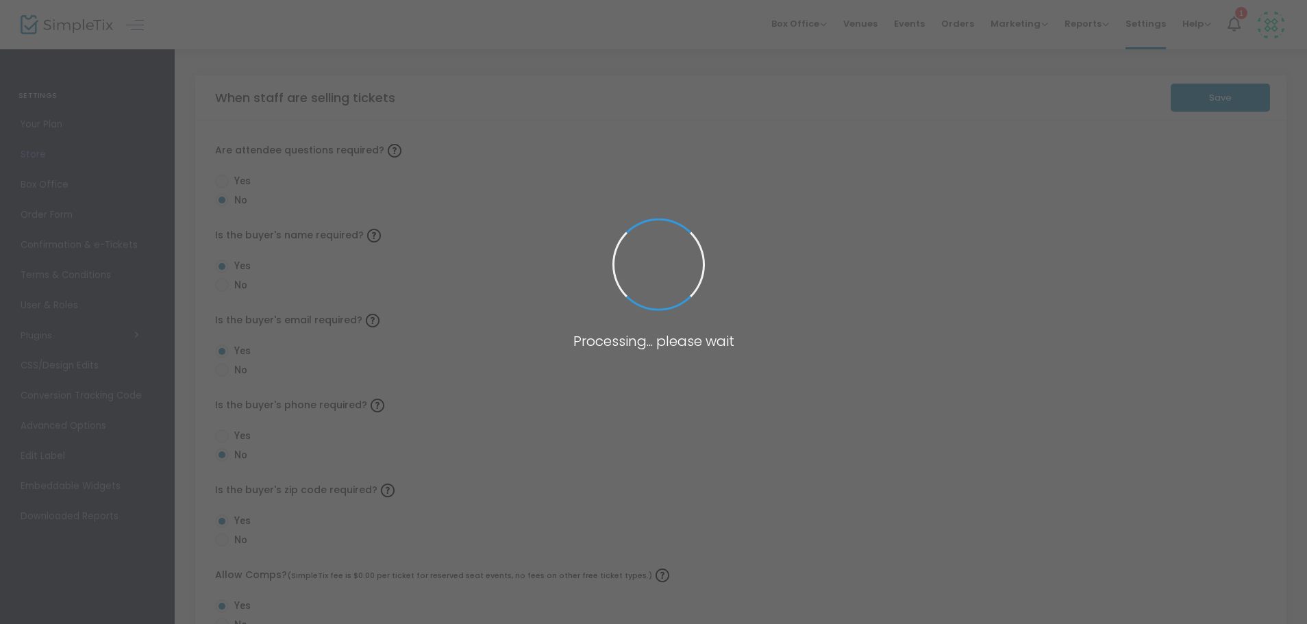
radio input "true"
radio input "false"
radio input "true"
radio input "false"
radio input "true"
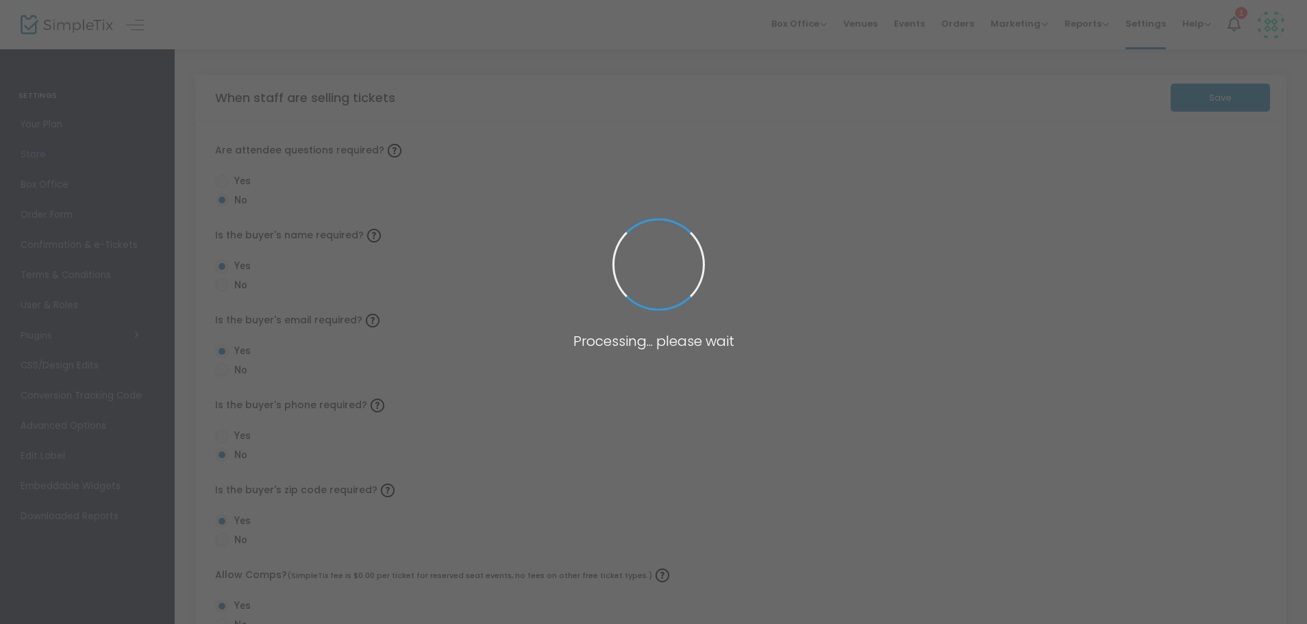
radio input "true"
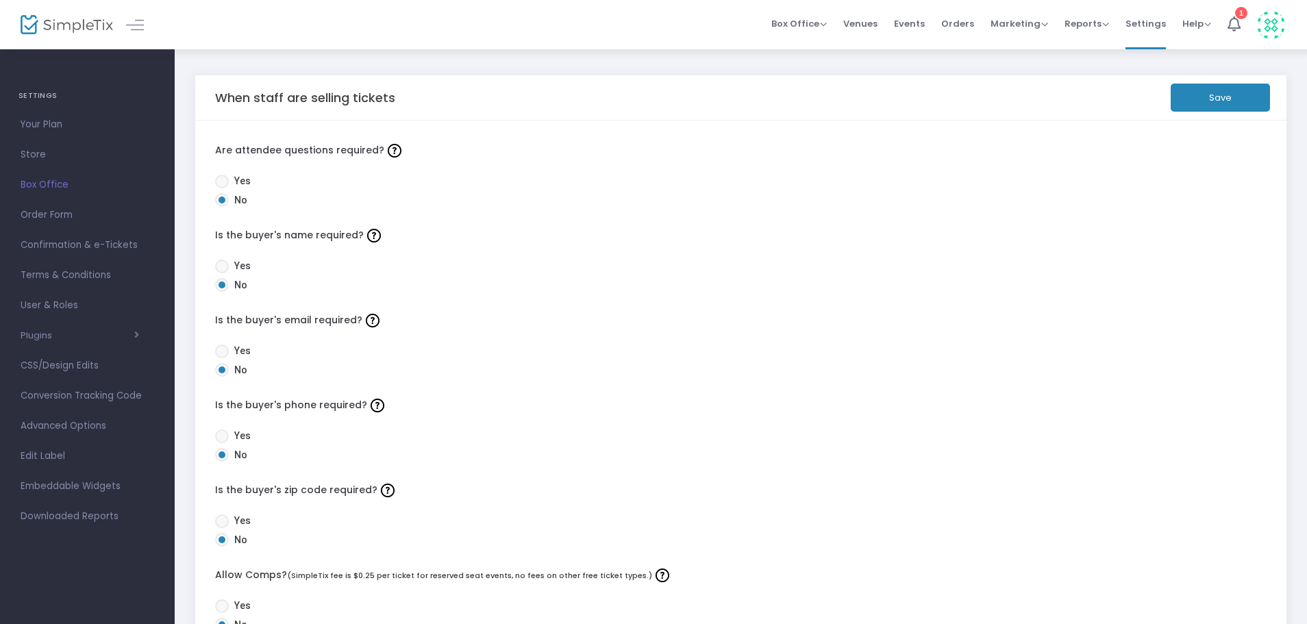
click at [222, 267] on span at bounding box center [222, 267] width 14 height 14
click at [222, 273] on input "Yes" at bounding box center [221, 273] width 1 height 1
radio input "true"
click at [224, 181] on span at bounding box center [222, 182] width 14 height 14
click at [222, 188] on input "Yes" at bounding box center [221, 188] width 1 height 1
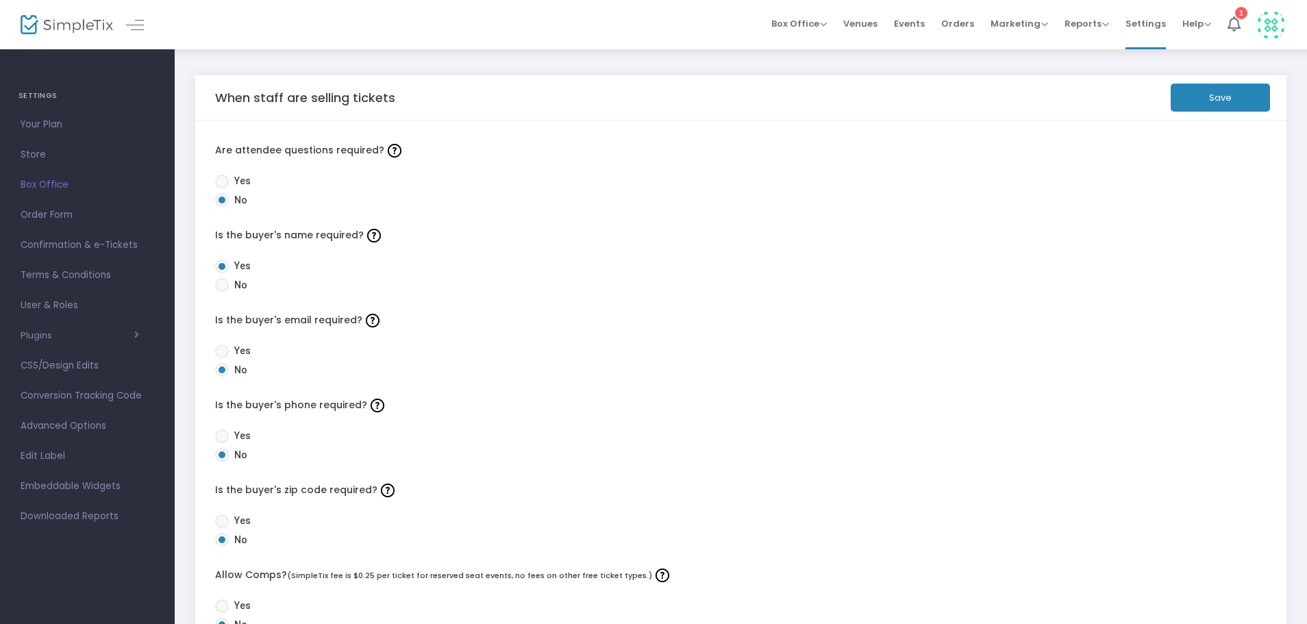
radio input "true"
click at [227, 349] on span at bounding box center [222, 352] width 14 height 14
click at [222, 358] on input "Yes" at bounding box center [221, 358] width 1 height 1
radio input "true"
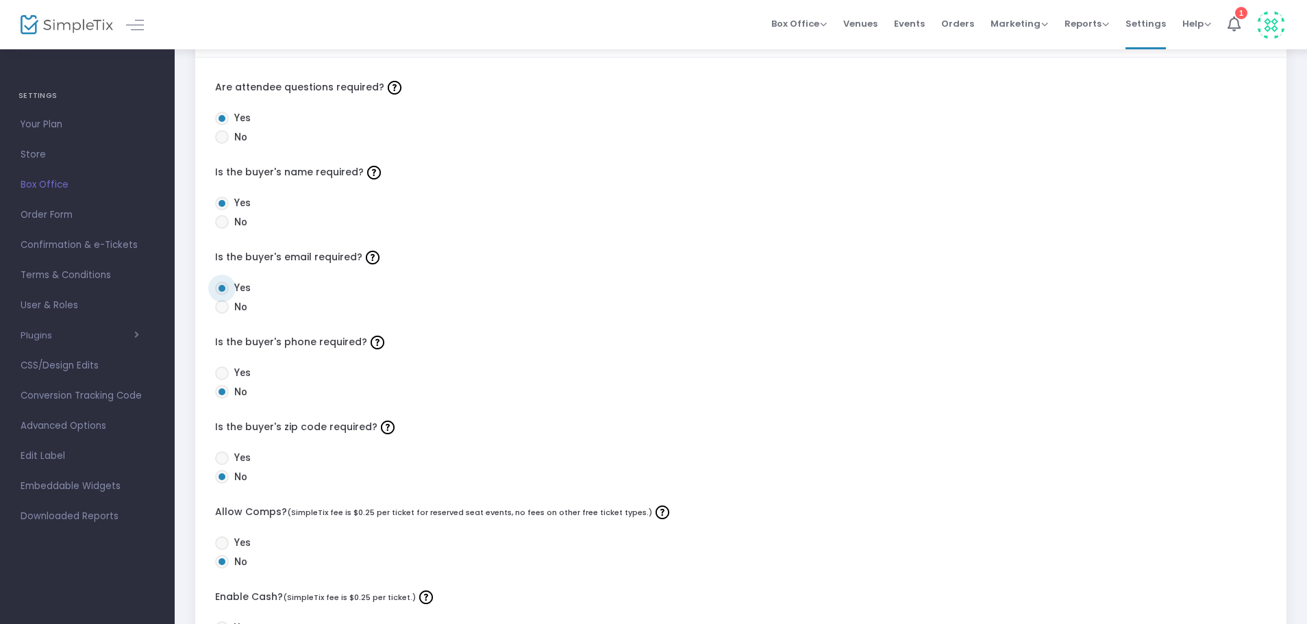
scroll to position [121, 0]
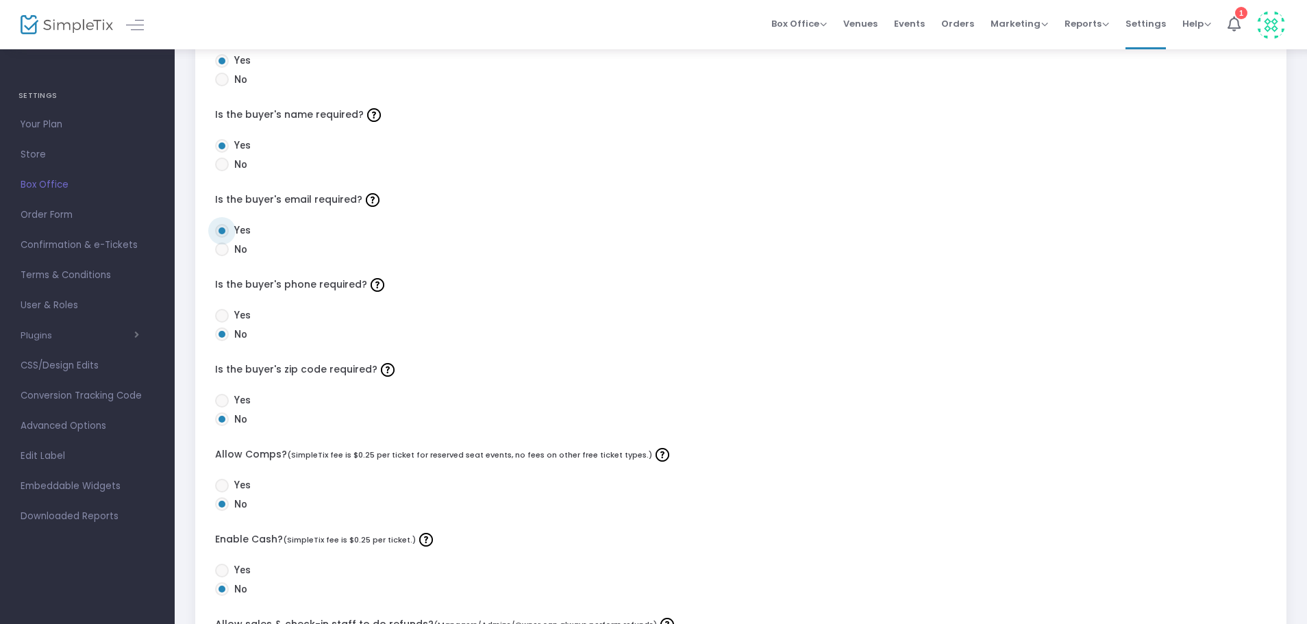
click at [222, 314] on span at bounding box center [222, 316] width 14 height 14
click at [222, 323] on input "Yes" at bounding box center [221, 323] width 1 height 1
radio input "true"
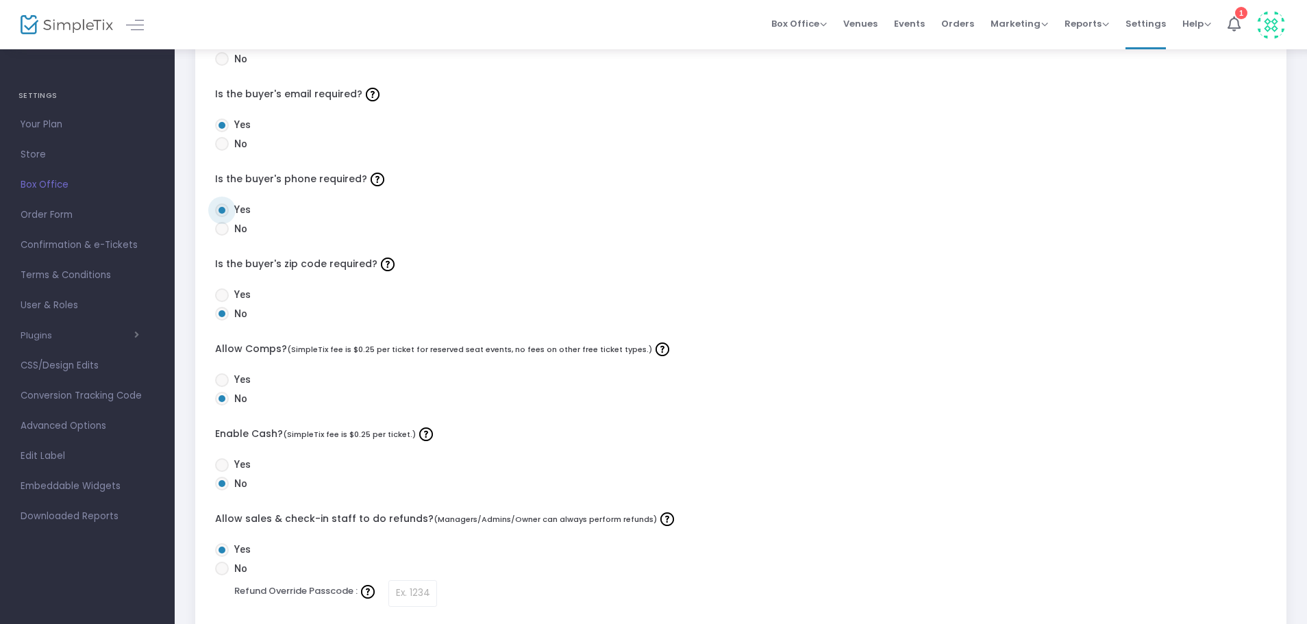
scroll to position [238, 0]
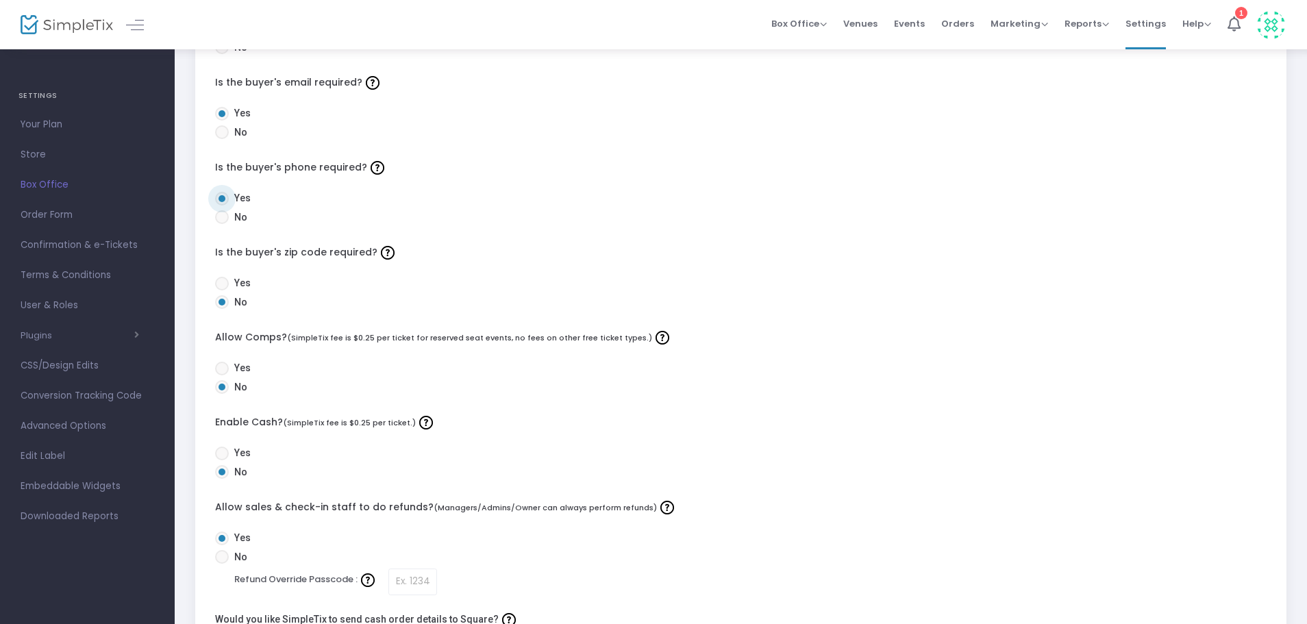
click at [227, 371] on span at bounding box center [222, 369] width 14 height 14
click at [222, 375] on input "Yes" at bounding box center [221, 375] width 1 height 1
radio input "true"
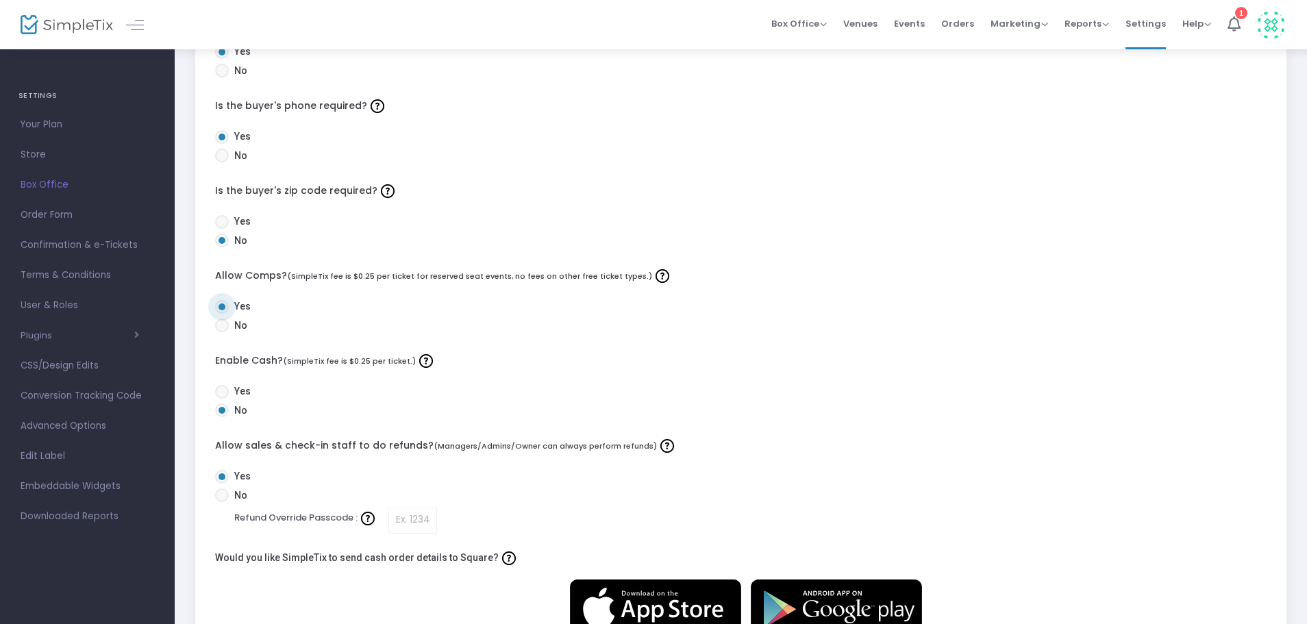
scroll to position [303, 0]
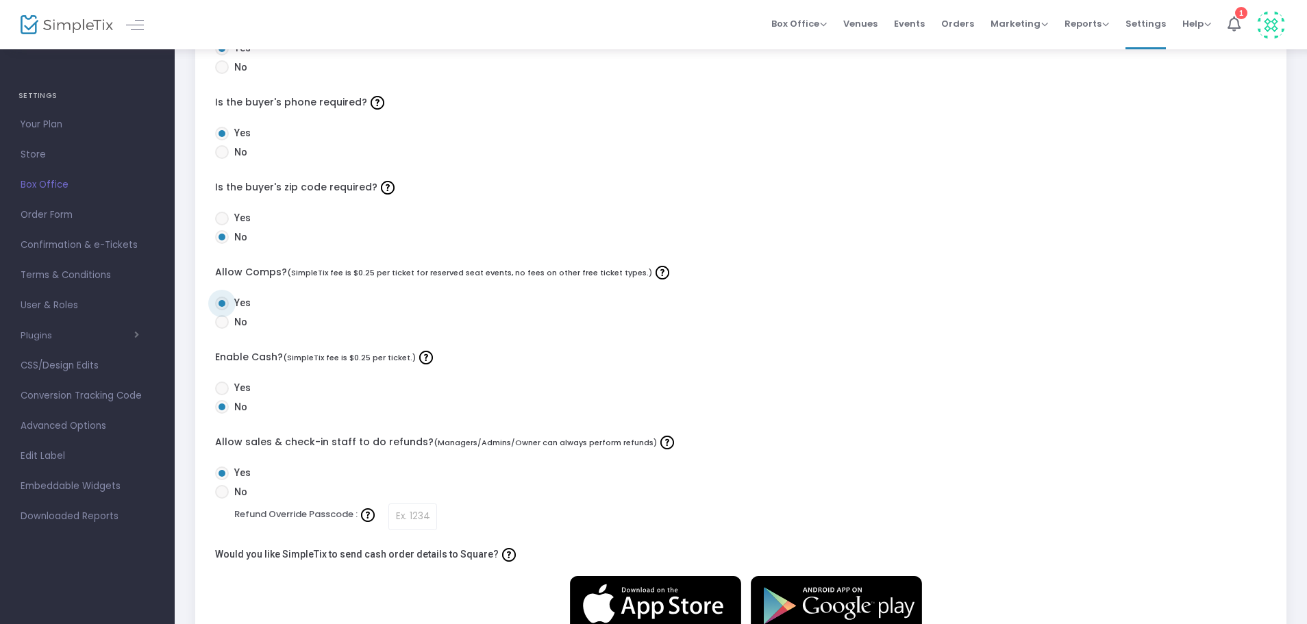
click at [226, 388] on span at bounding box center [222, 389] width 14 height 14
click at [222, 395] on input "Yes" at bounding box center [221, 395] width 1 height 1
radio input "true"
click at [222, 404] on span at bounding box center [222, 407] width 14 height 14
click at [222, 414] on input "No" at bounding box center [221, 414] width 1 height 1
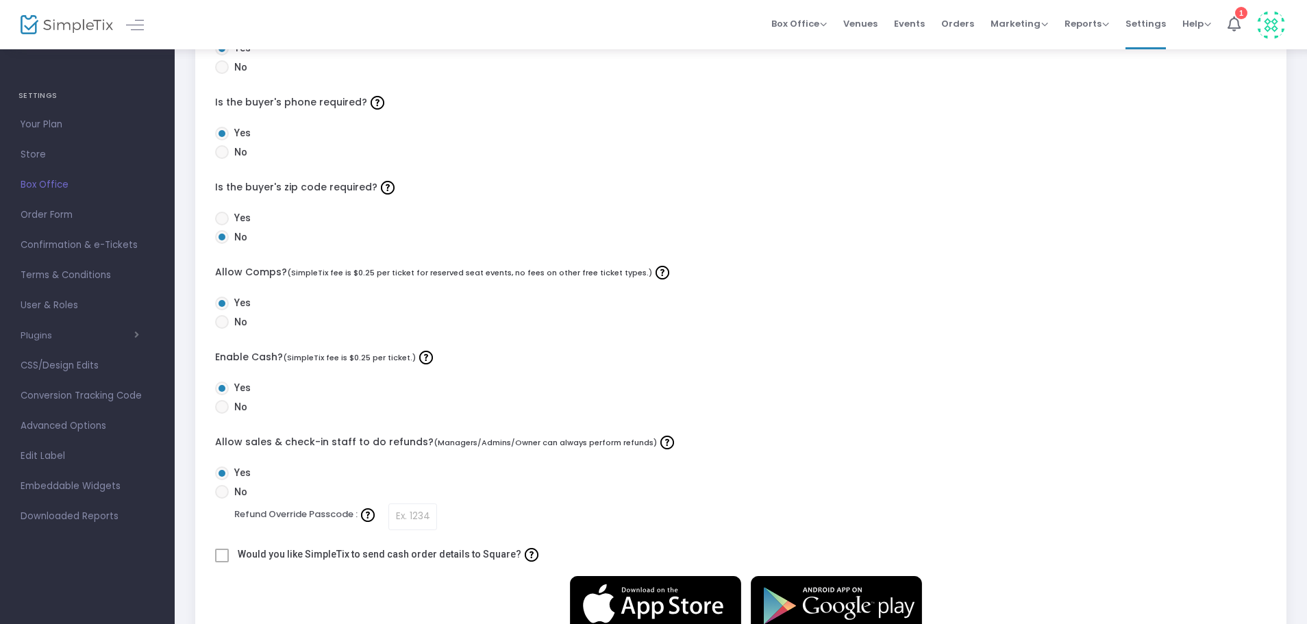
radio input "true"
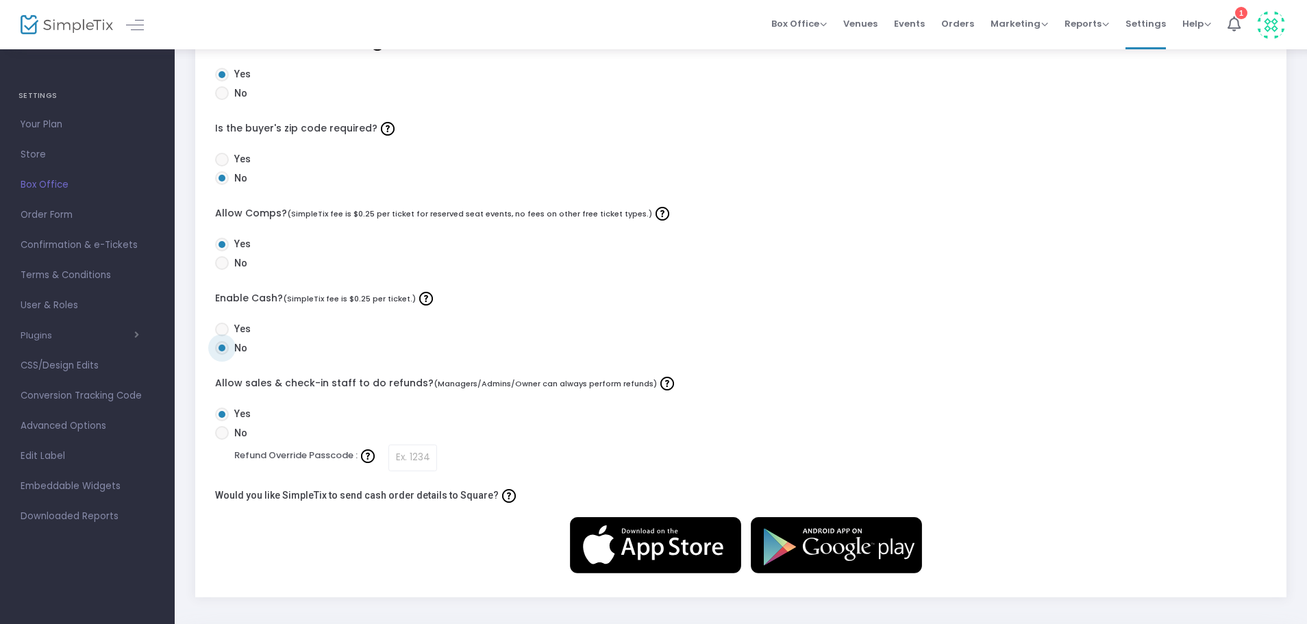
scroll to position [387, 0]
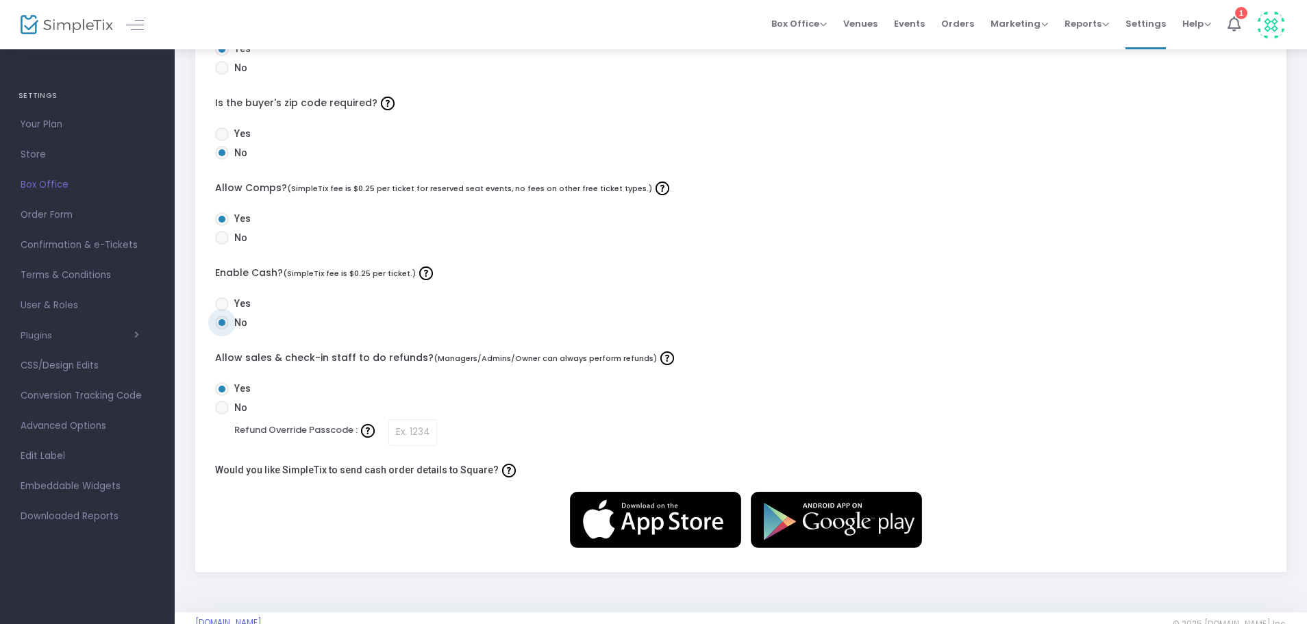
click at [225, 407] on span at bounding box center [222, 408] width 14 height 14
click at [222, 415] on input "No" at bounding box center [221, 415] width 1 height 1
radio input "true"
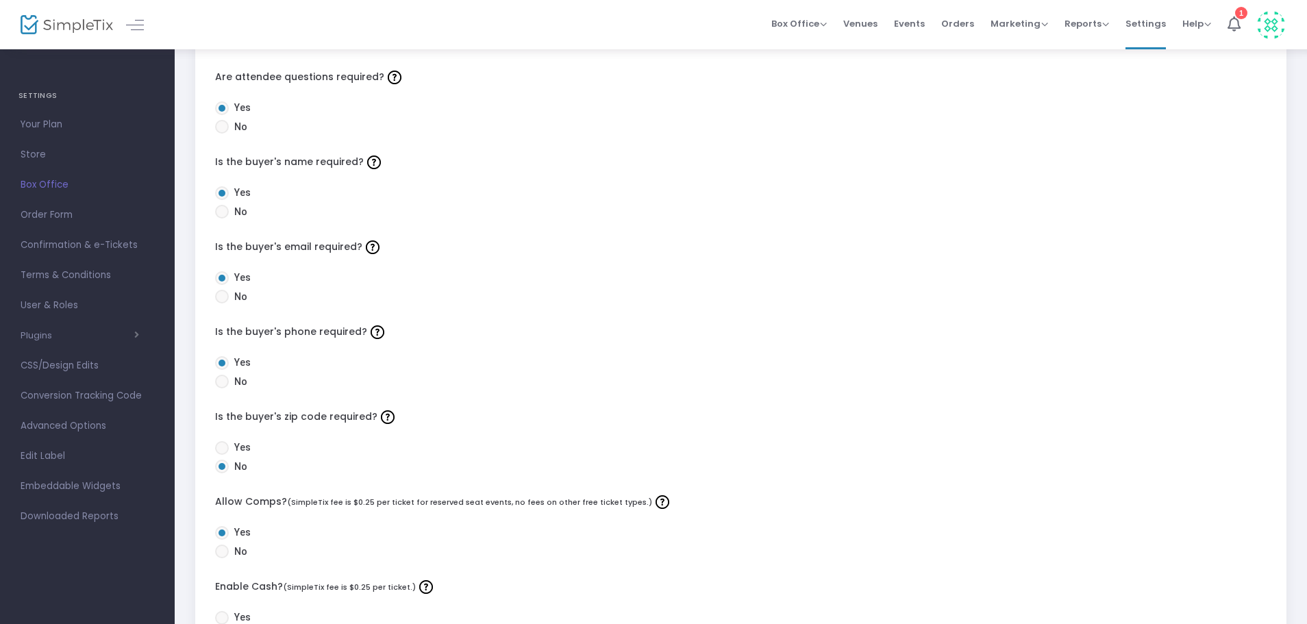
scroll to position [0, 0]
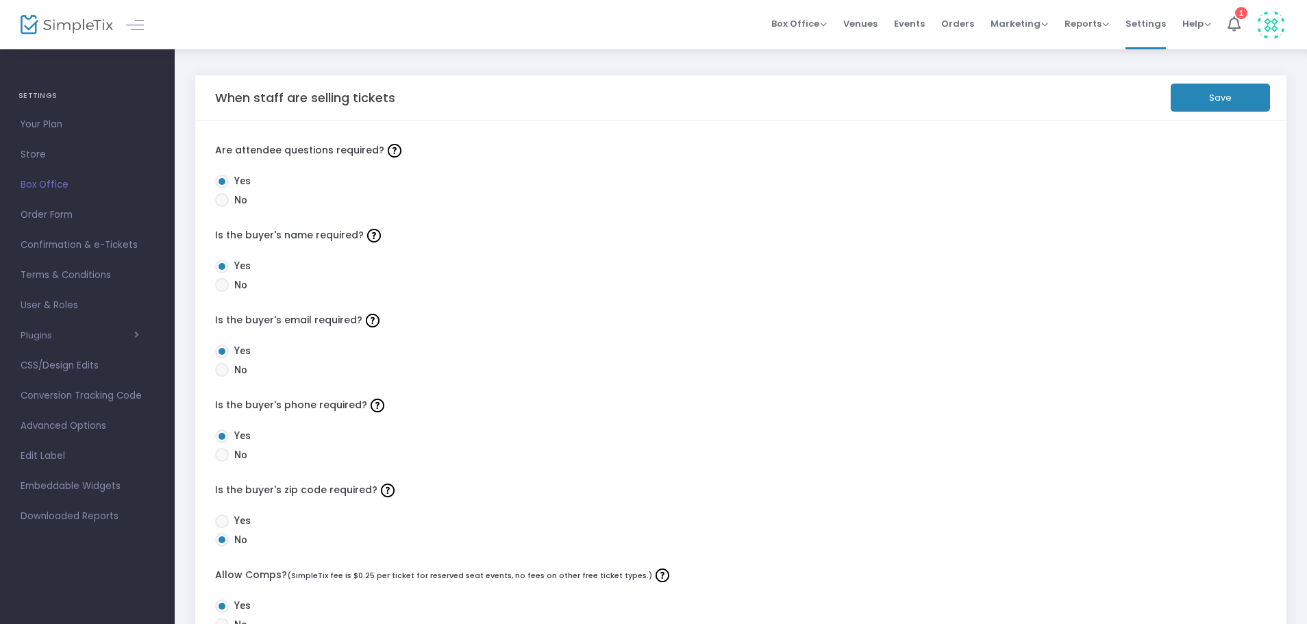
click at [219, 199] on span at bounding box center [222, 200] width 14 height 14
click at [221, 207] on input "No" at bounding box center [221, 207] width 1 height 1
radio input "true"
click at [223, 283] on span at bounding box center [222, 285] width 14 height 14
click at [222, 292] on input "No" at bounding box center [221, 292] width 1 height 1
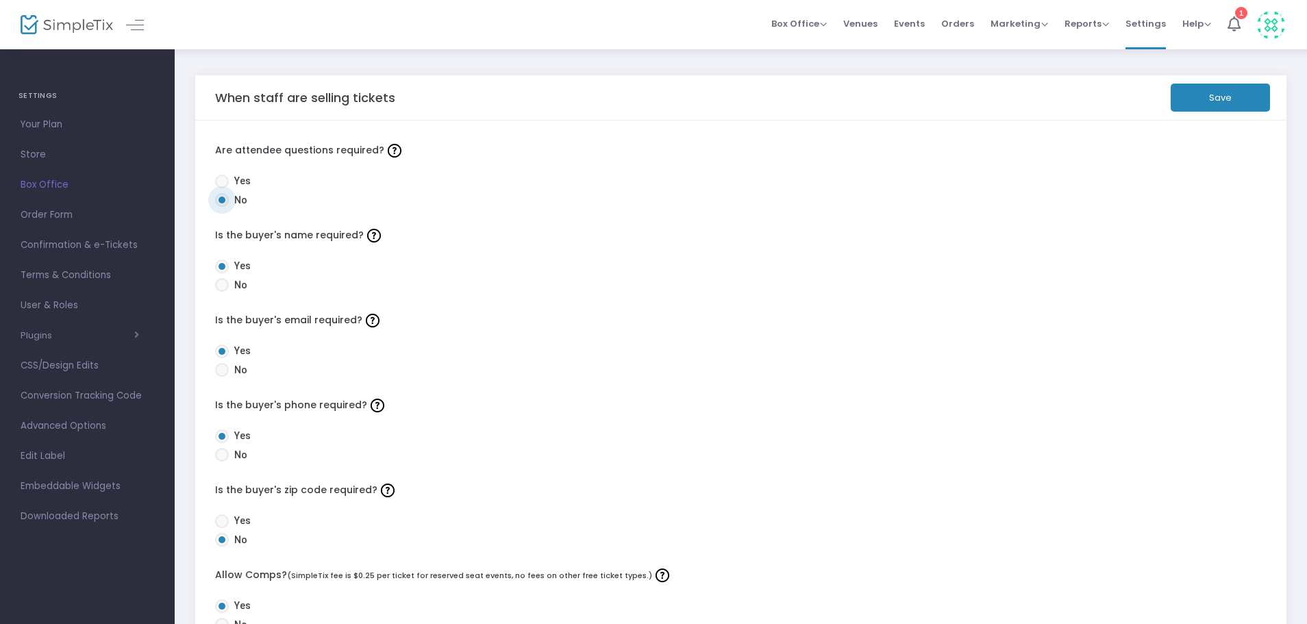
radio input "true"
